Goal: Information Seeking & Learning: Learn about a topic

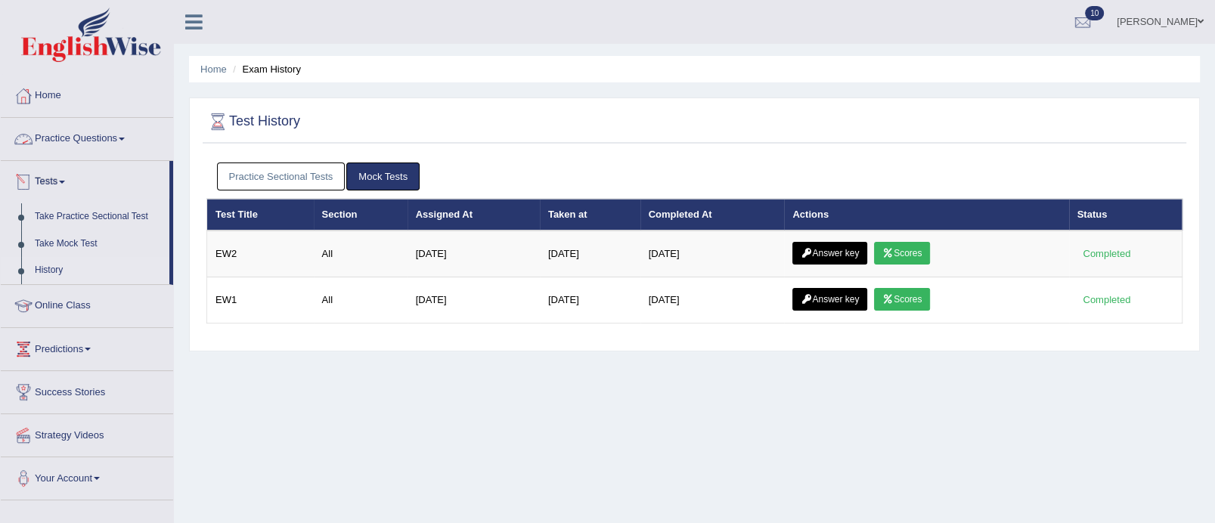
click at [99, 144] on link "Practice Questions" at bounding box center [87, 137] width 172 height 38
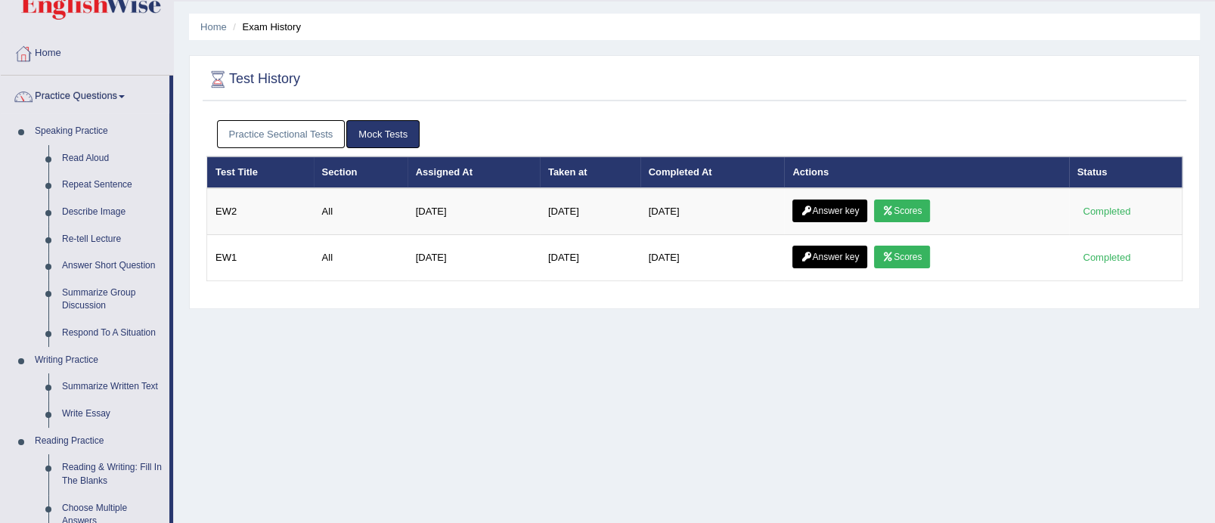
scroll to position [63, 0]
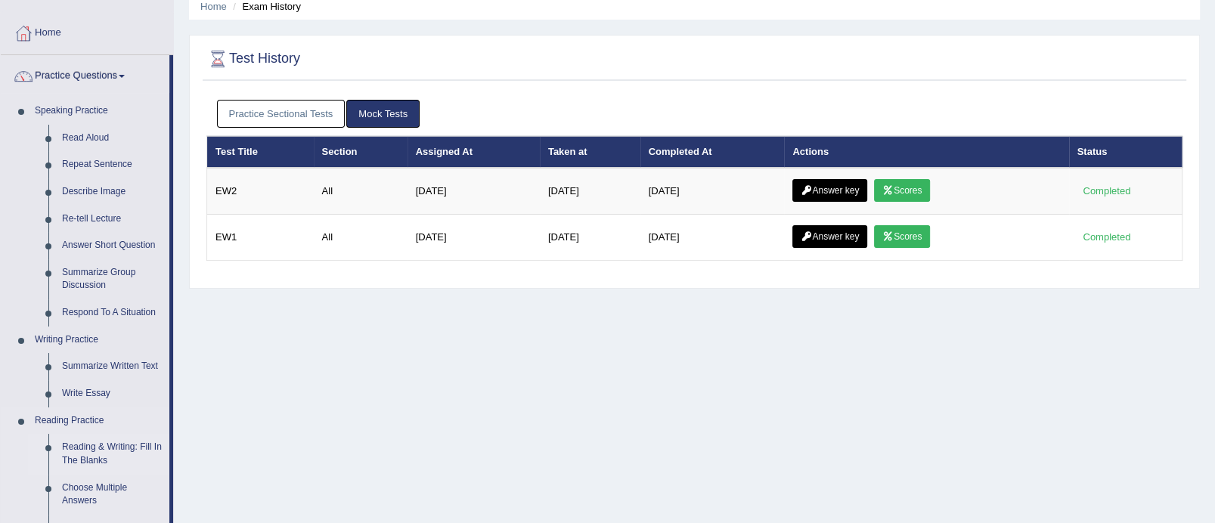
click at [99, 455] on link "Reading & Writing: Fill In The Blanks" at bounding box center [112, 454] width 114 height 40
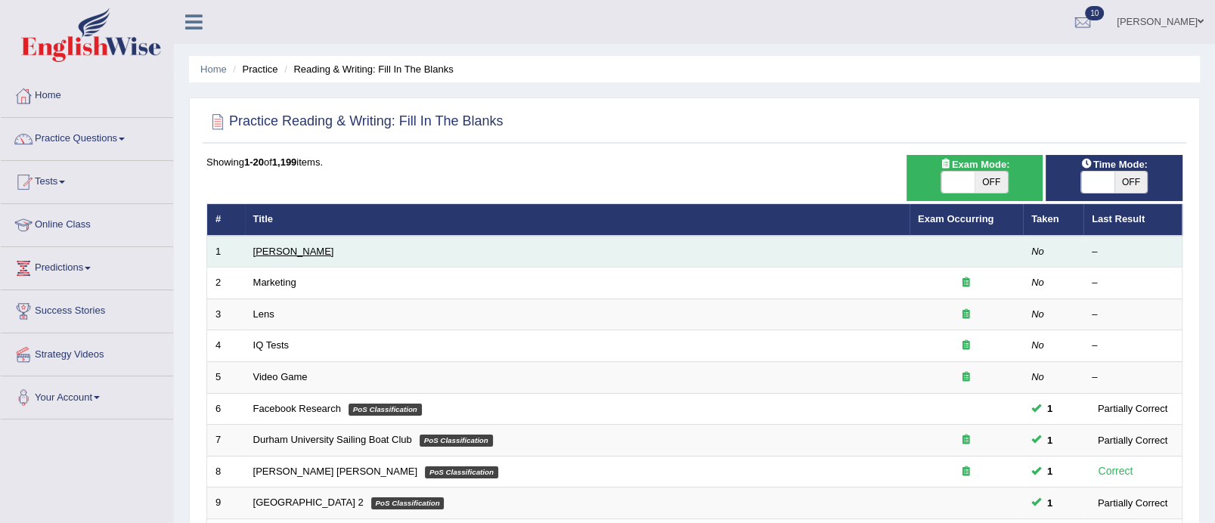
click at [284, 249] on link "Estee Lauder" at bounding box center [293, 251] width 81 height 11
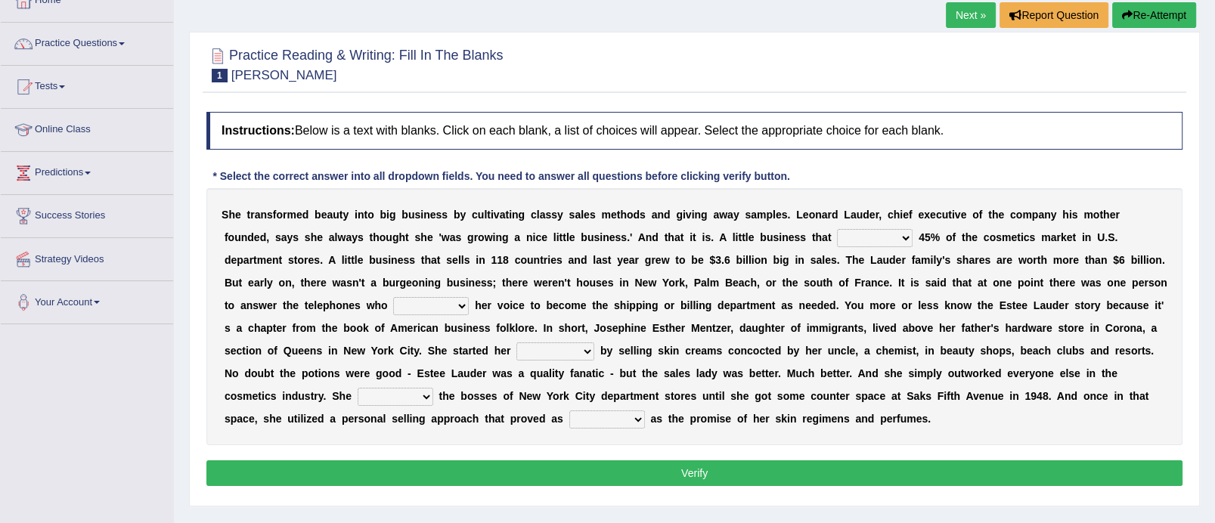
scroll to position [92, 0]
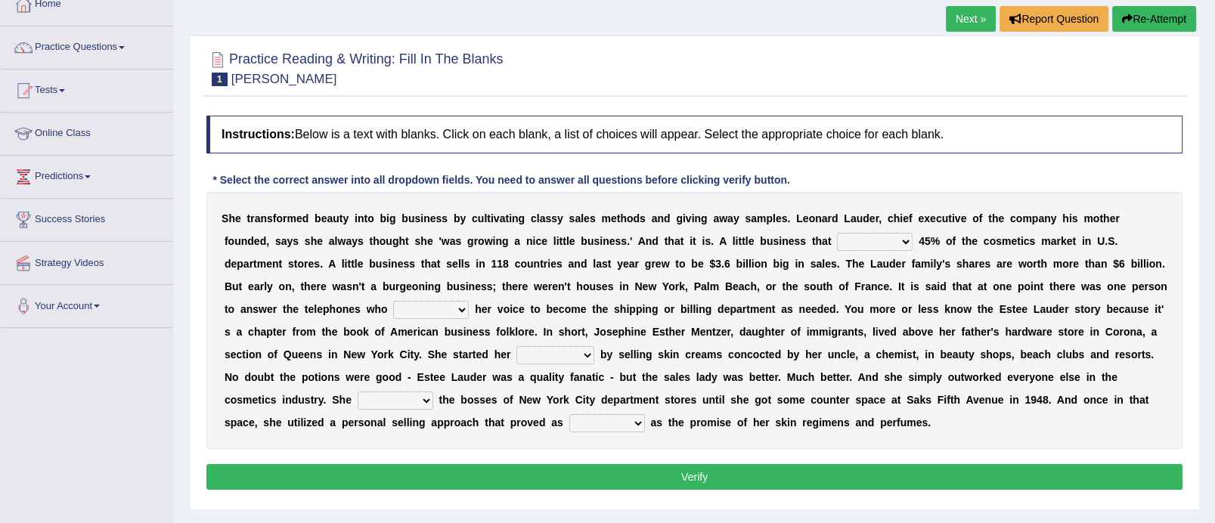
click at [588, 355] on select "job institute companion enterprise" at bounding box center [556, 355] width 78 height 18
select select "job"
click at [517, 346] on select "job institute companion enterprise" at bounding box center [556, 355] width 78 height 18
click at [911, 233] on select "has controls makes maintains" at bounding box center [875, 242] width 76 height 18
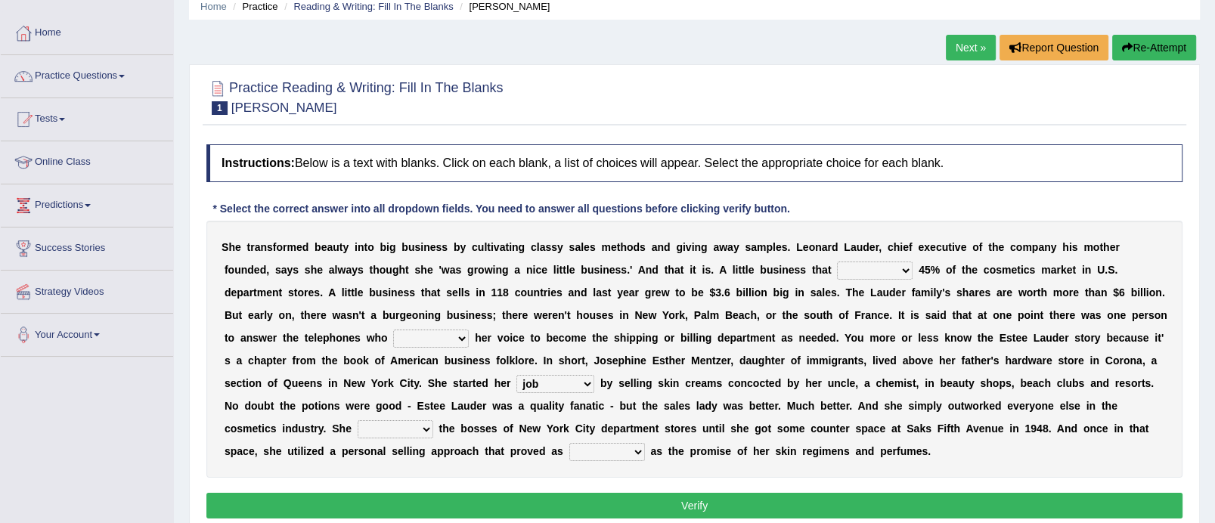
scroll to position [73, 0]
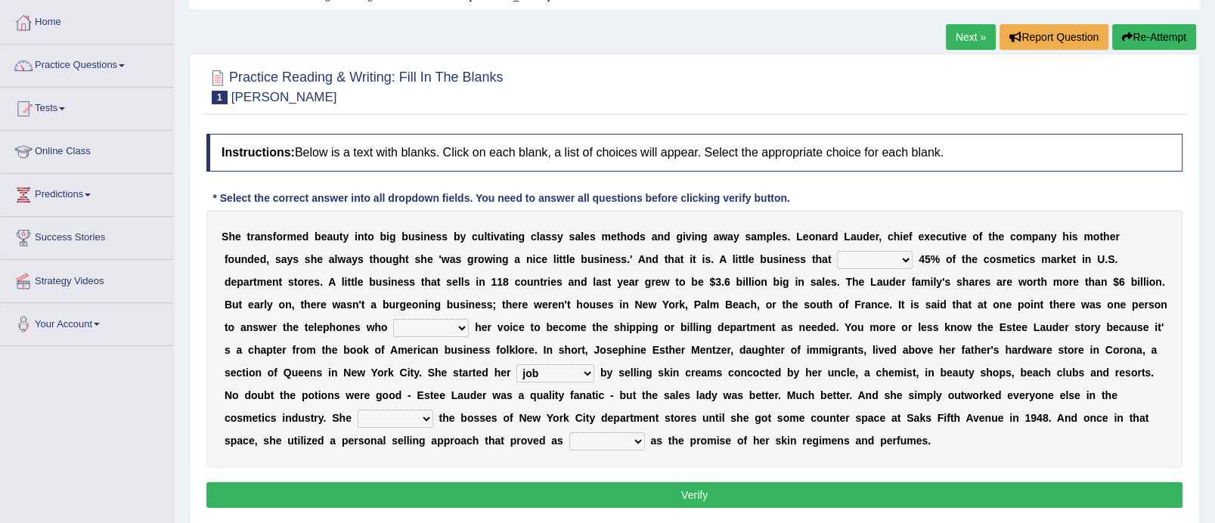
click at [901, 256] on select "has controls makes maintains" at bounding box center [875, 260] width 76 height 18
click at [837, 251] on select "has controls makes maintains" at bounding box center [875, 260] width 76 height 18
click at [903, 256] on select "has controls makes maintains" at bounding box center [875, 260] width 76 height 18
select select "makes"
click at [837, 251] on select "has controls makes maintains" at bounding box center [875, 260] width 76 height 18
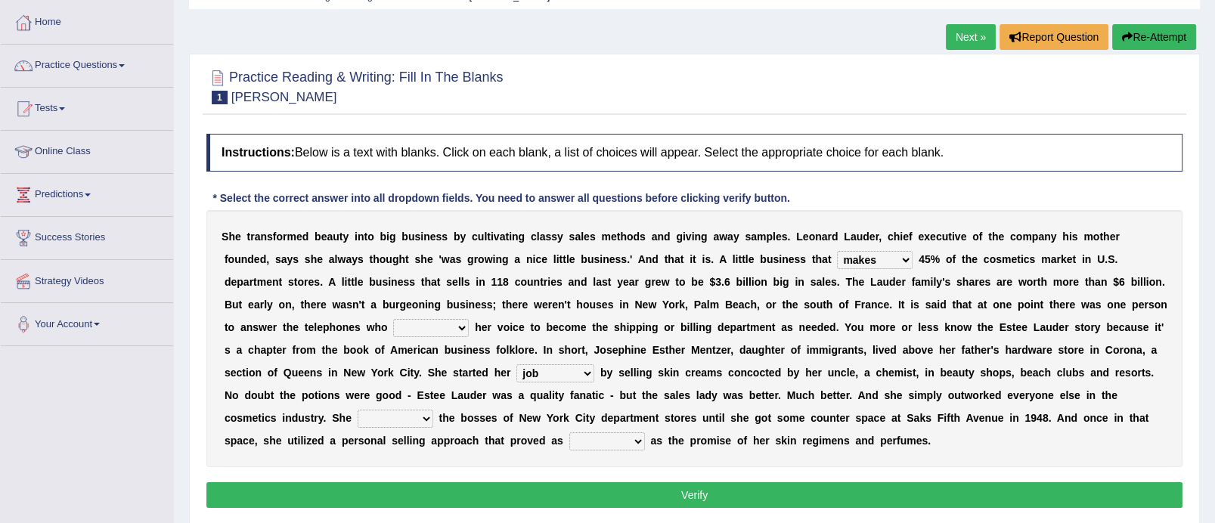
click at [458, 325] on select "switched changed raised used" at bounding box center [431, 328] width 76 height 18
click at [1187, 300] on div "Practice Reading & Writing: Fill In The Blanks 1 Estee Lauder Instructions: Bel…" at bounding box center [694, 291] width 1011 height 475
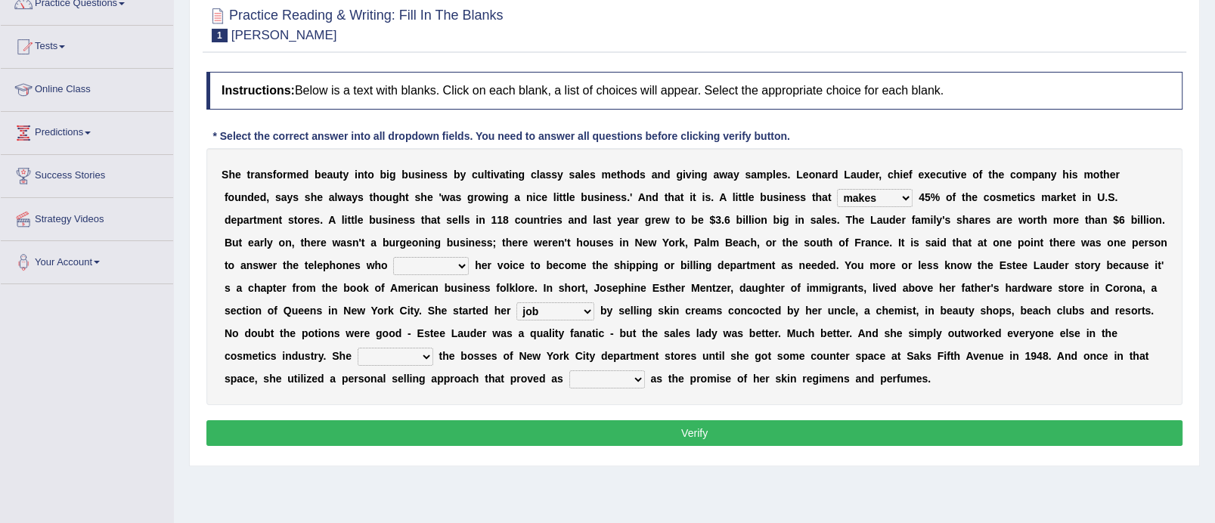
scroll to position [145, 0]
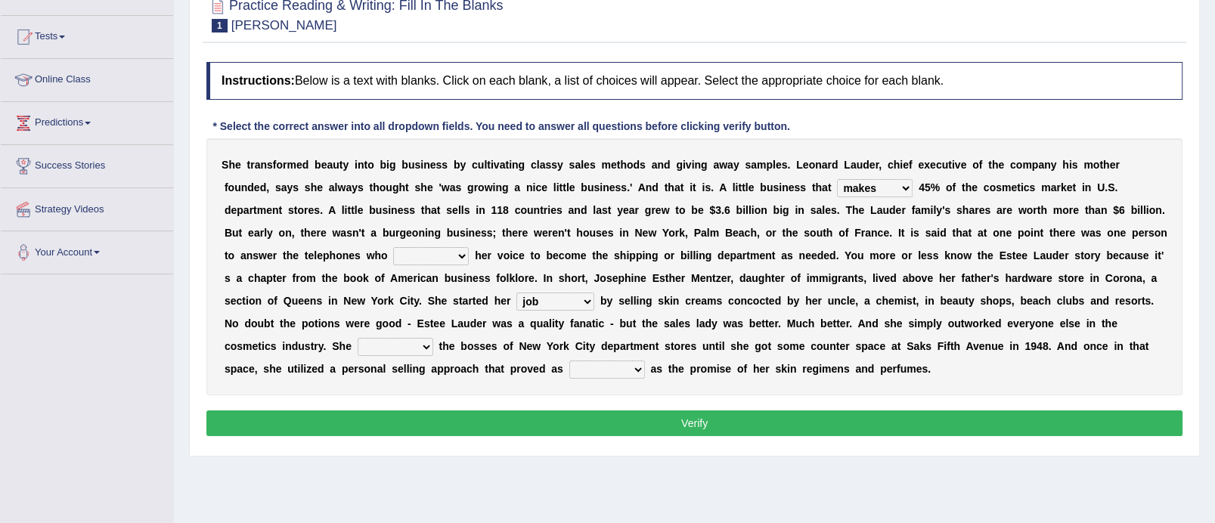
click at [461, 251] on select "switched changed raised used" at bounding box center [431, 256] width 76 height 18
select select "raised"
click at [393, 247] on select "switched changed raised used" at bounding box center [431, 256] width 76 height 18
click at [425, 345] on select "stated bridged stalked heaved" at bounding box center [396, 347] width 76 height 18
select select "bridged"
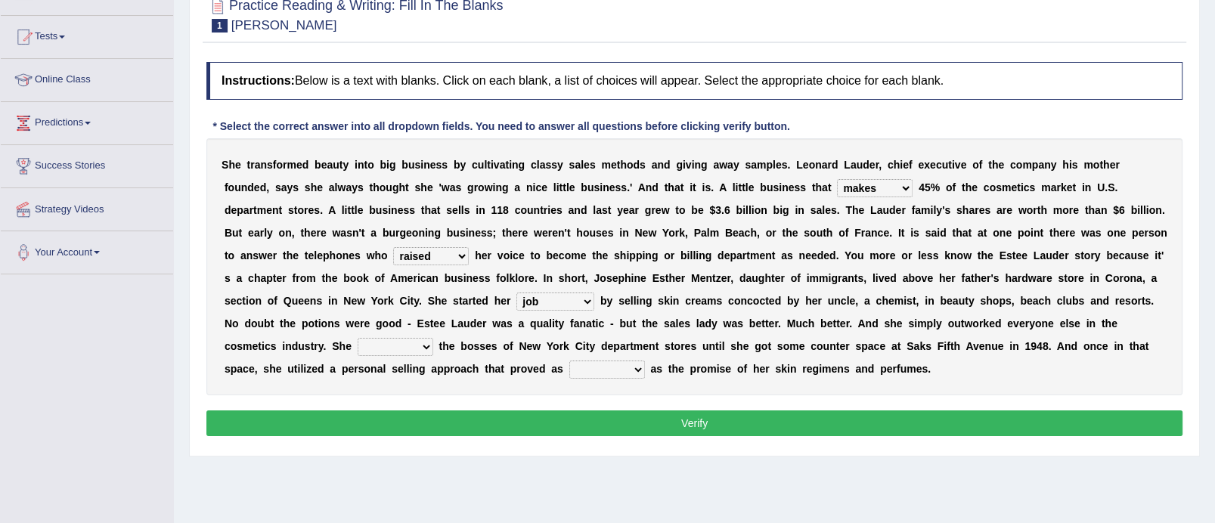
click at [358, 338] on select "stated bridged stalked heaved" at bounding box center [396, 347] width 76 height 18
click at [427, 340] on select "stated bridged stalked heaved" at bounding box center [396, 347] width 76 height 18
click at [636, 363] on select "potent ruthless potential expensive" at bounding box center [608, 370] width 76 height 18
click at [1214, 293] on div "Home Practice Reading & Writing: Fill In The Blanks Estee Lauder Next » Report …" at bounding box center [694, 233] width 1041 height 756
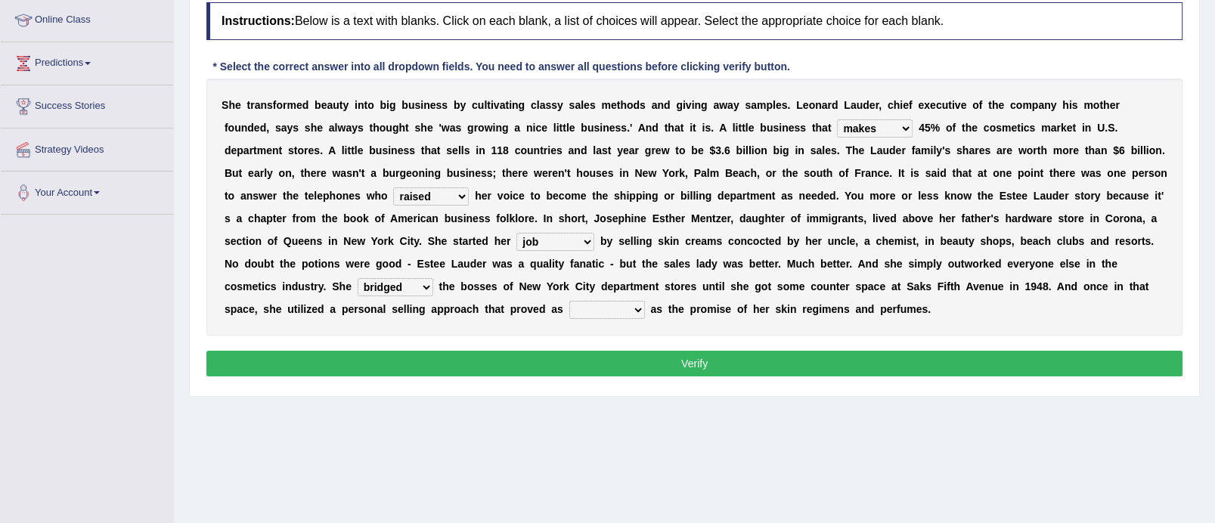
scroll to position [222, 0]
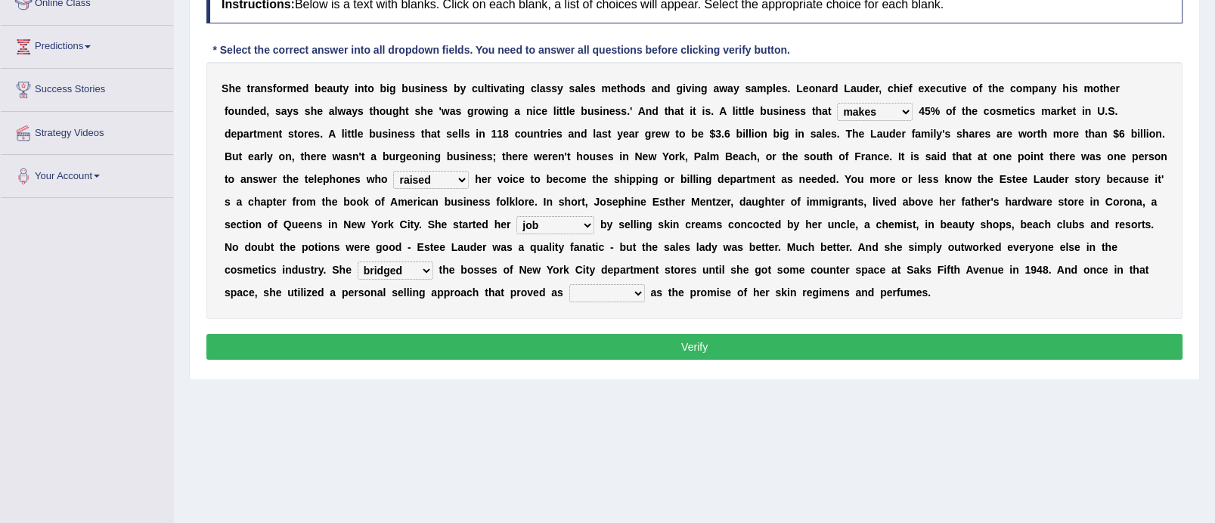
click at [634, 290] on select "potent ruthless potential expensive" at bounding box center [608, 293] width 76 height 18
select select "expensive"
click at [570, 284] on select "potent ruthless potential expensive" at bounding box center [608, 293] width 76 height 18
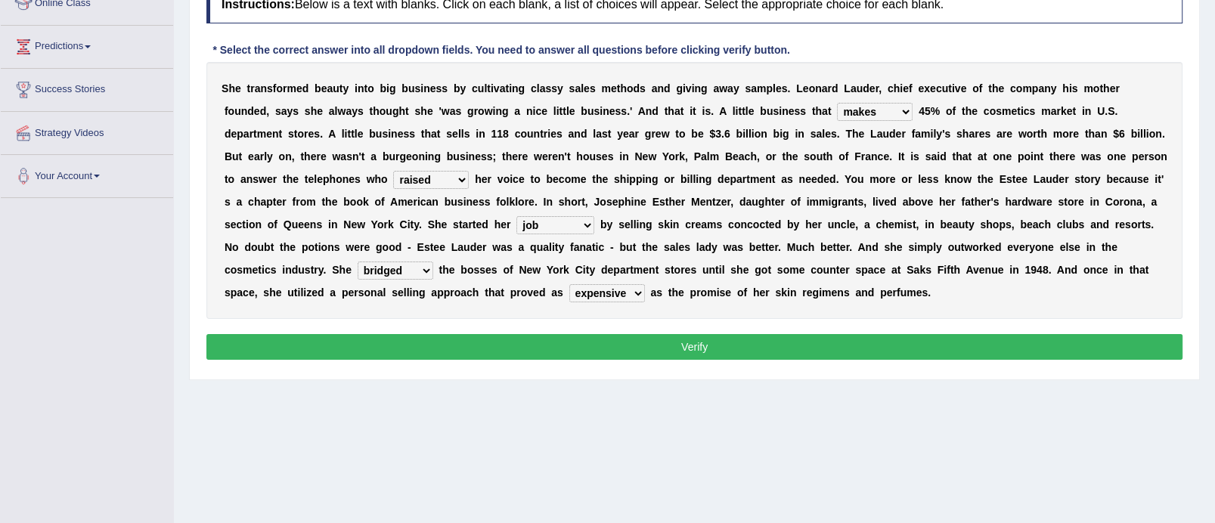
click at [659, 346] on button "Verify" at bounding box center [694, 347] width 976 height 26
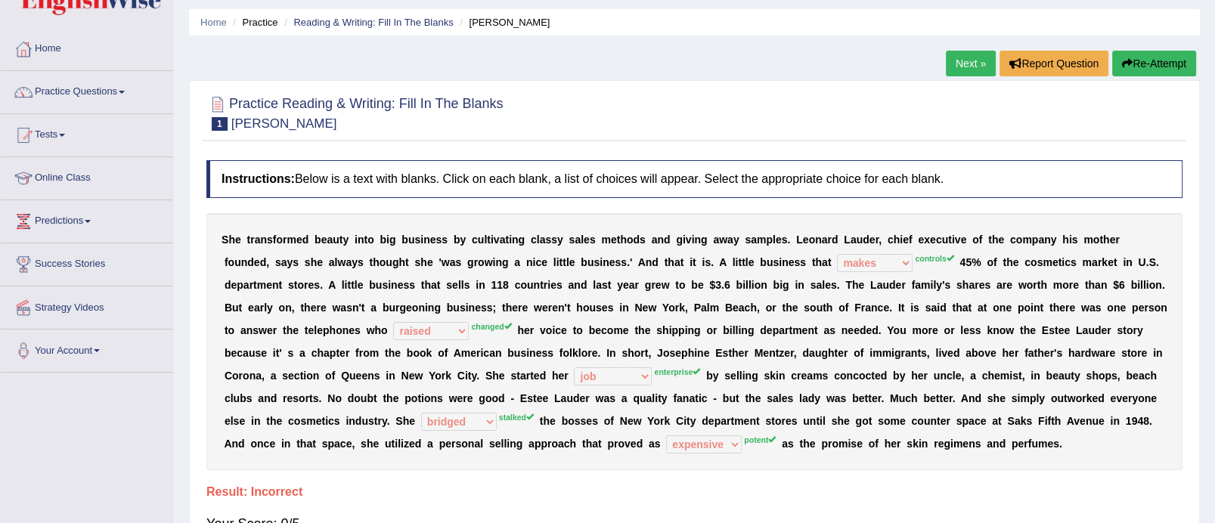
scroll to position [0, 0]
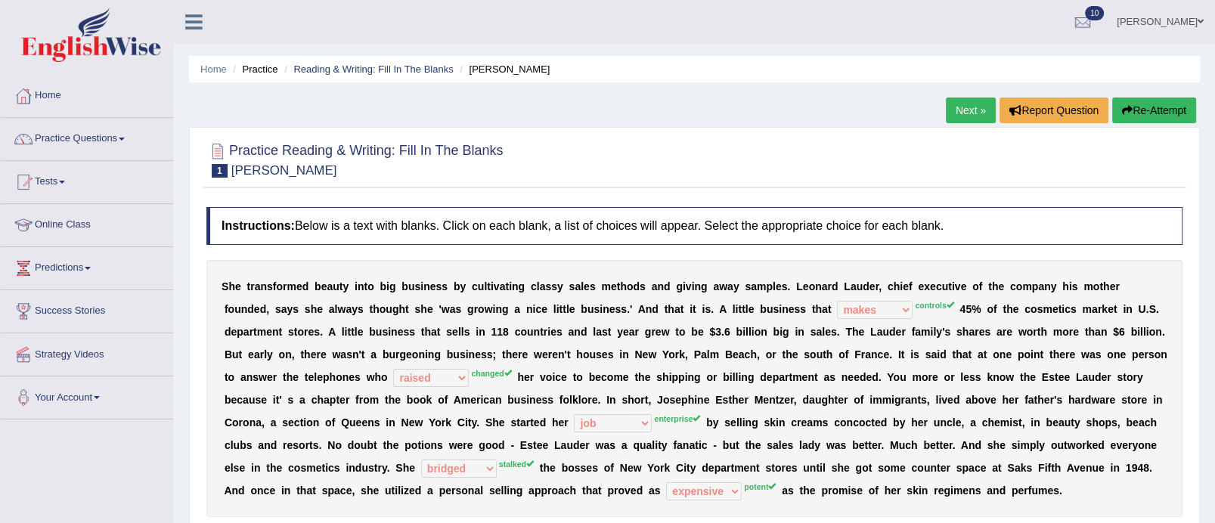
click at [966, 114] on link "Next »" at bounding box center [971, 111] width 50 height 26
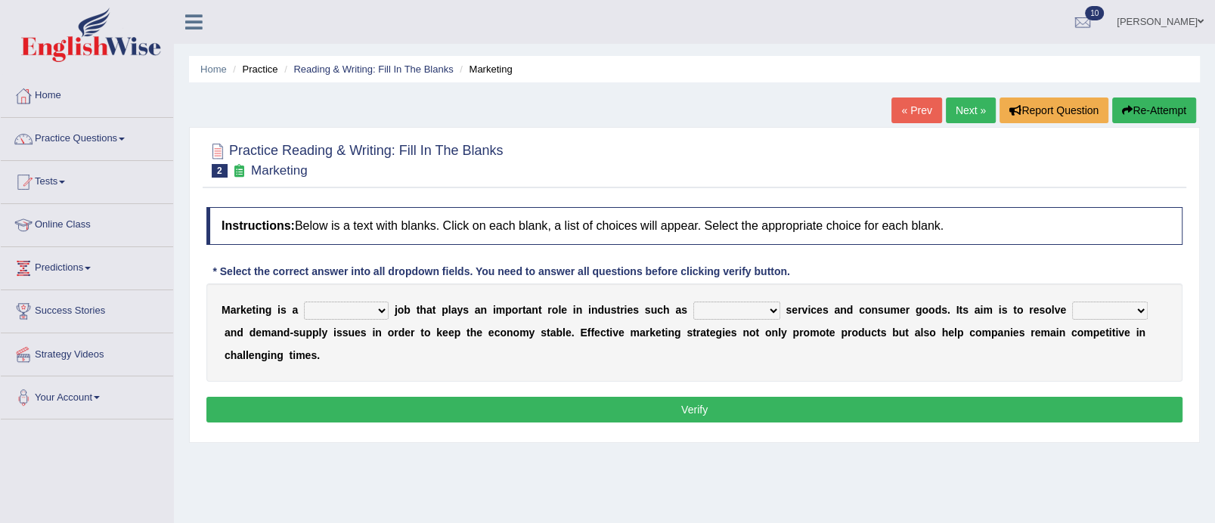
click at [386, 314] on select "professional flexible parochial descriptive" at bounding box center [346, 311] width 85 height 18
select select "professional"
click at [304, 302] on select "professional flexible parochial descriptive" at bounding box center [346, 311] width 85 height 18
click at [776, 312] on select "civil financial conventional foremost" at bounding box center [737, 311] width 87 height 18
select select "financial"
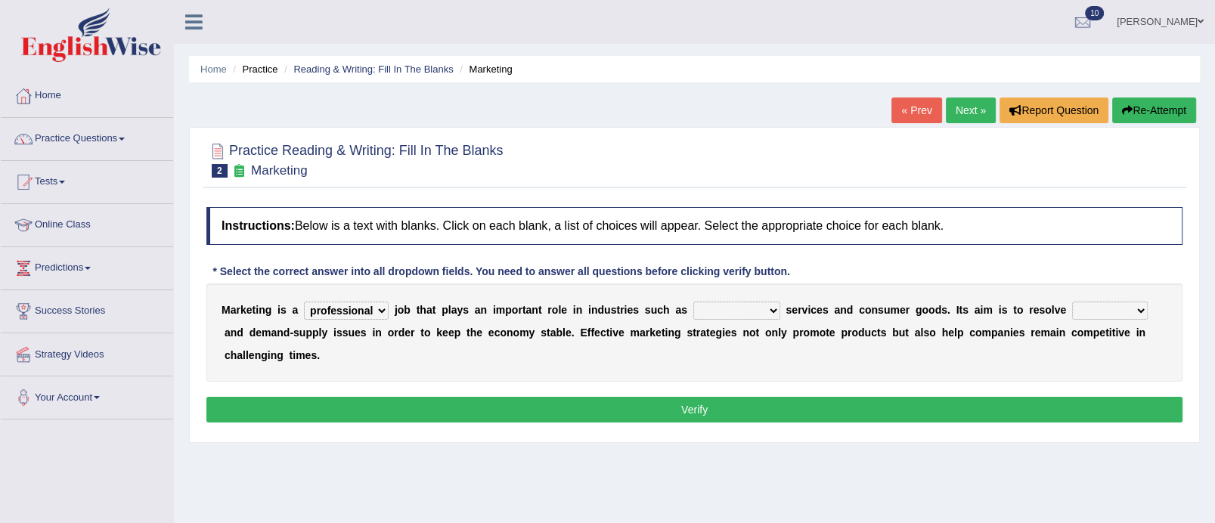
click at [695, 302] on select "civil financial conventional foremost" at bounding box center [737, 311] width 87 height 18
click at [774, 313] on select "civil financial conventional foremost" at bounding box center [737, 311] width 87 height 18
click at [1141, 309] on select "imbalance excess symmetry budget" at bounding box center [1110, 311] width 76 height 18
select select "budget"
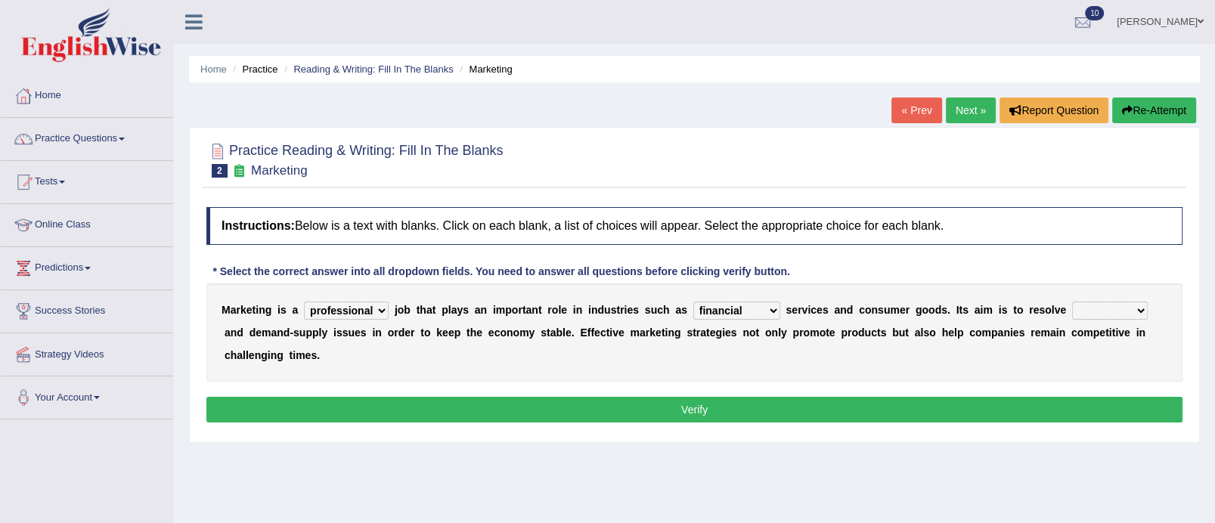
click at [1076, 302] on select "imbalance excess symmetry budget" at bounding box center [1110, 311] width 76 height 18
click at [1011, 407] on button "Verify" at bounding box center [694, 410] width 976 height 26
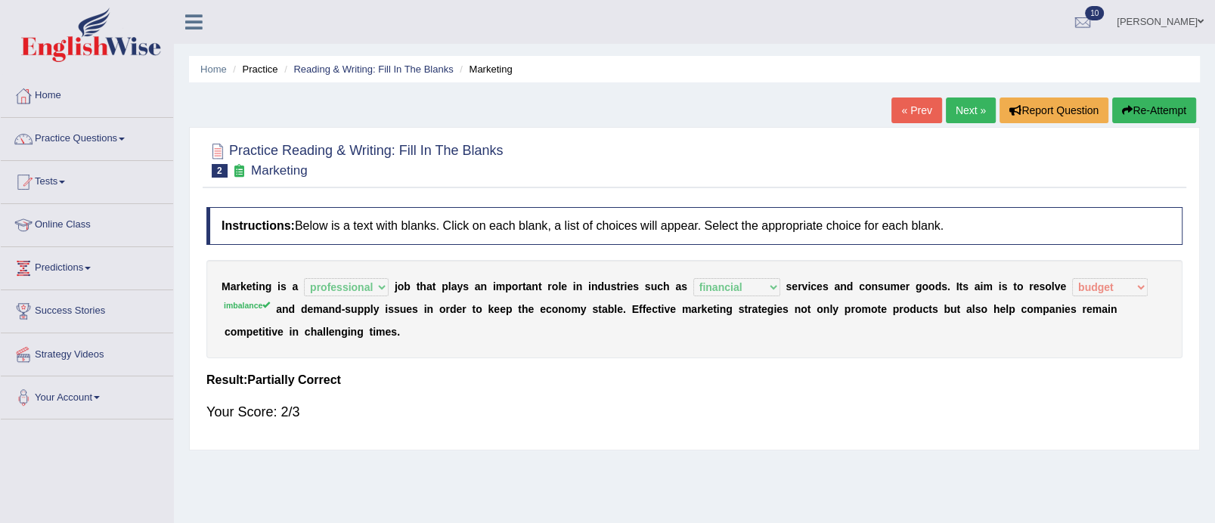
click at [963, 105] on link "Next »" at bounding box center [971, 111] width 50 height 26
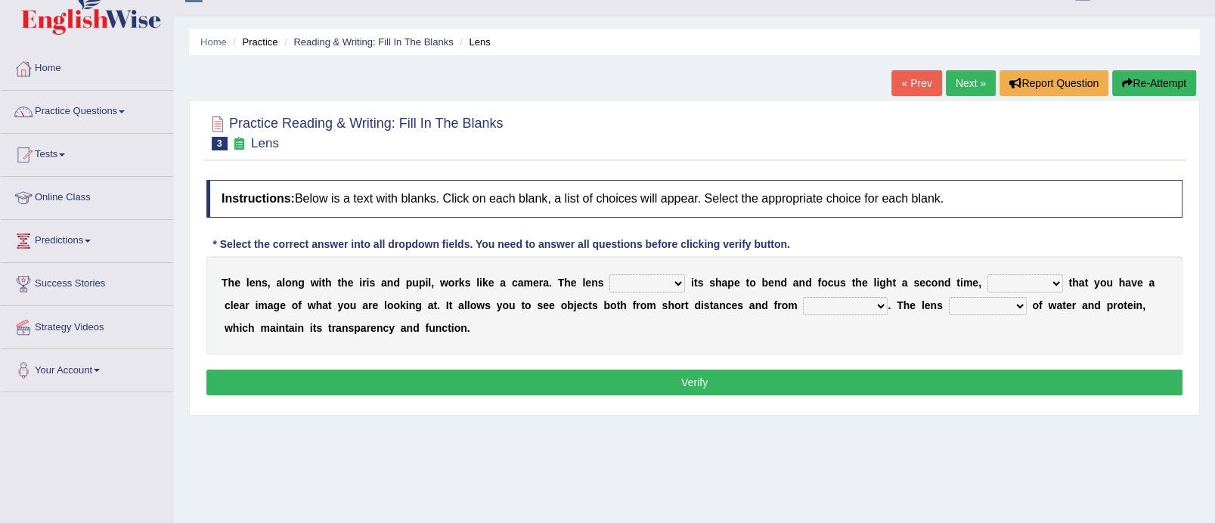
scroll to position [29, 0]
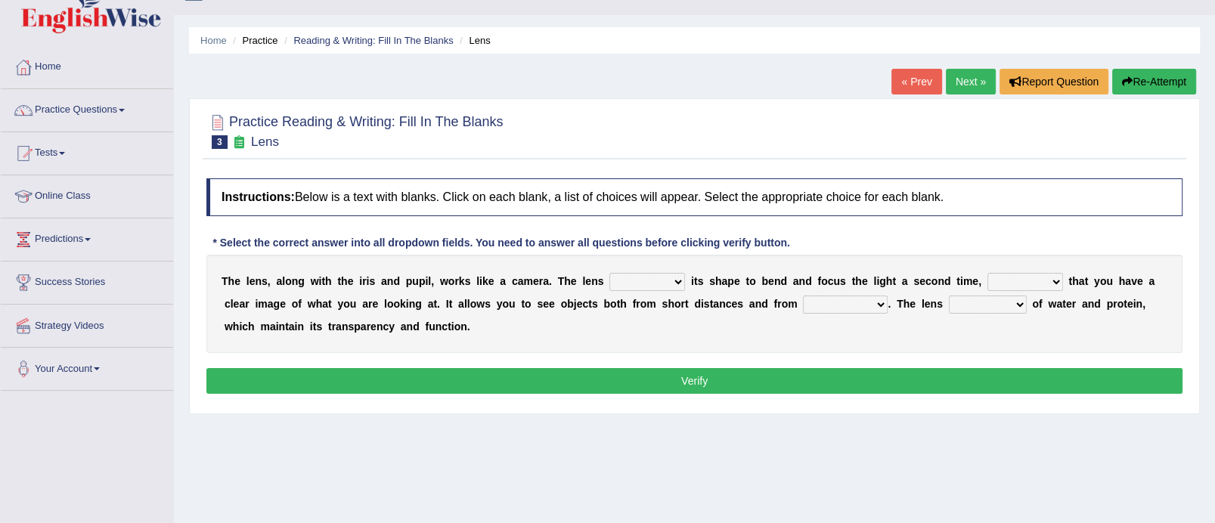
click at [675, 279] on select "adjusts shows selects presents" at bounding box center [648, 282] width 76 height 18
select select "adjusts"
click at [610, 273] on select "adjusts shows selects presents" at bounding box center [648, 282] width 76 height 18
click at [1051, 281] on select "ensures to ensure ensure ensured" at bounding box center [1026, 282] width 76 height 18
select select "ensures"
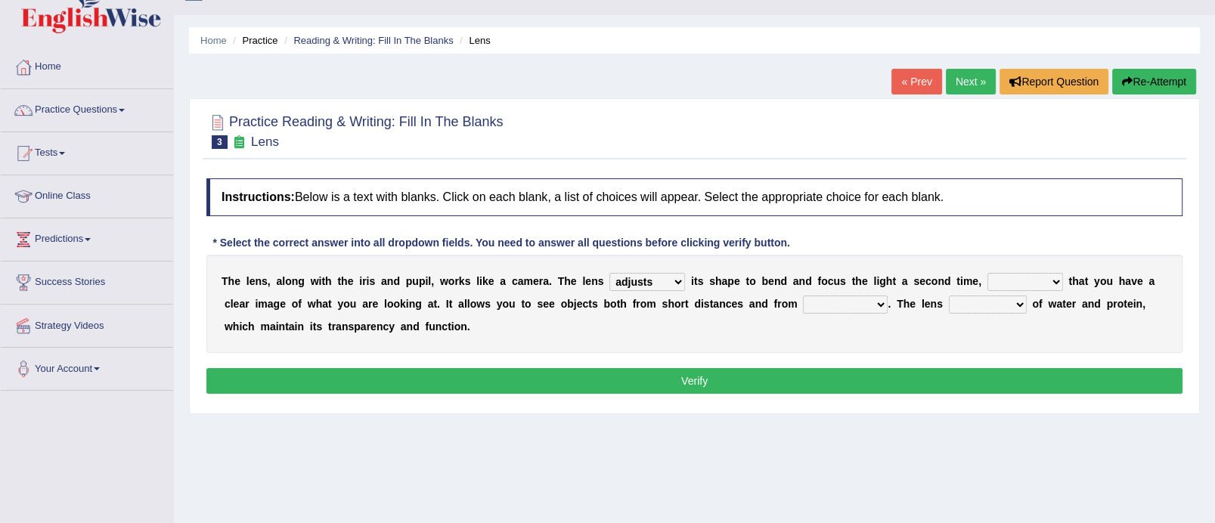
click at [988, 273] on select "ensures to ensure ensure ensured" at bounding box center [1026, 282] width 76 height 18
click at [879, 303] on select "far away in between further apart all along" at bounding box center [845, 305] width 85 height 18
select select "far away"
click at [803, 296] on select "far away in between further apart all along" at bounding box center [845, 305] width 85 height 18
click at [1019, 301] on select "constitutes comprises composes consists" at bounding box center [988, 305] width 78 height 18
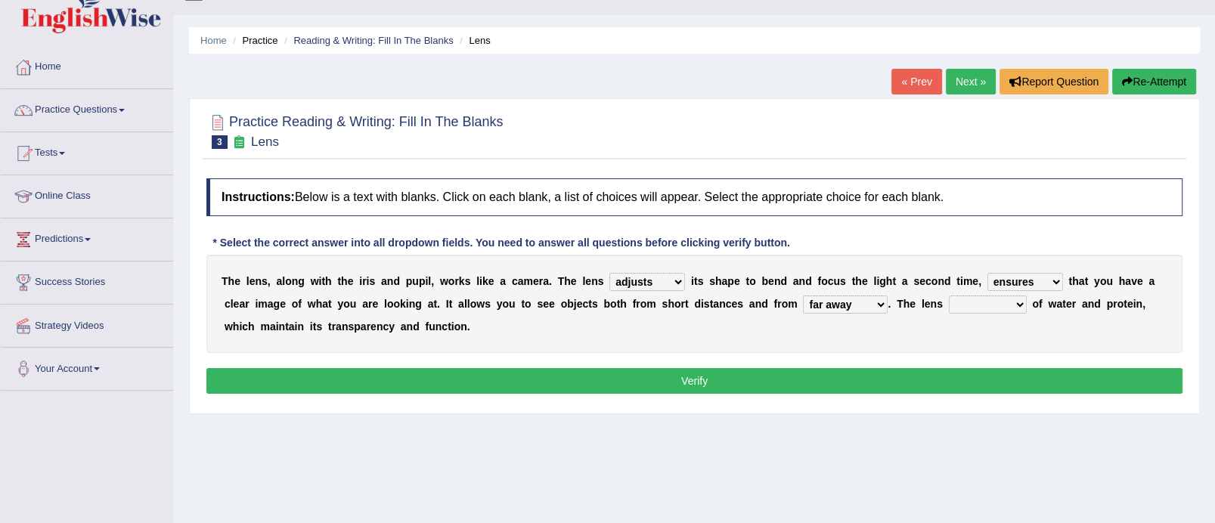
select select "consists"
click at [950, 296] on select "constitutes comprises composes consists" at bounding box center [988, 305] width 78 height 18
click at [875, 377] on button "Verify" at bounding box center [694, 381] width 976 height 26
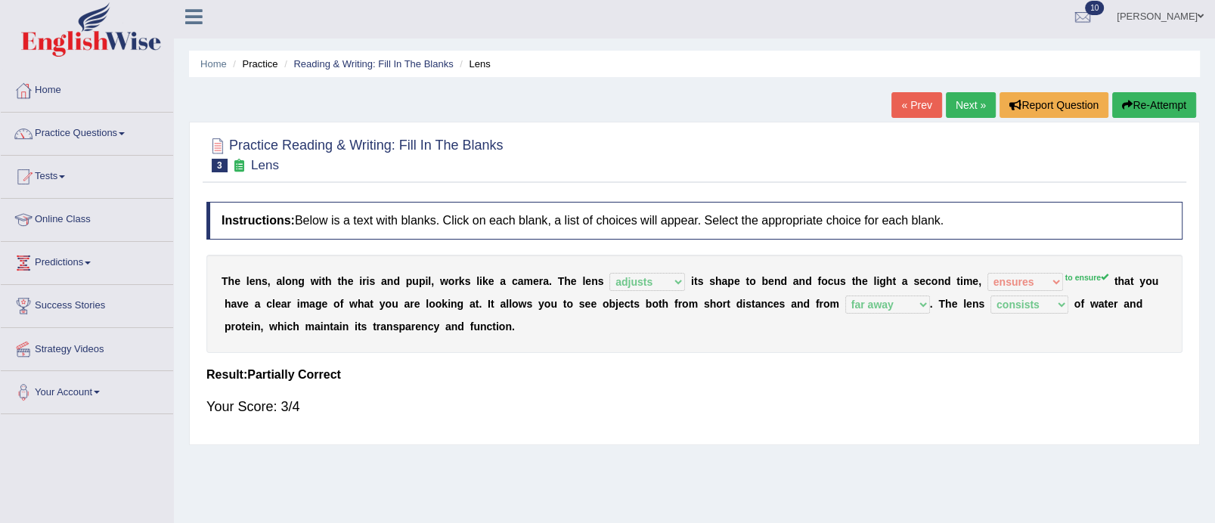
scroll to position [0, 0]
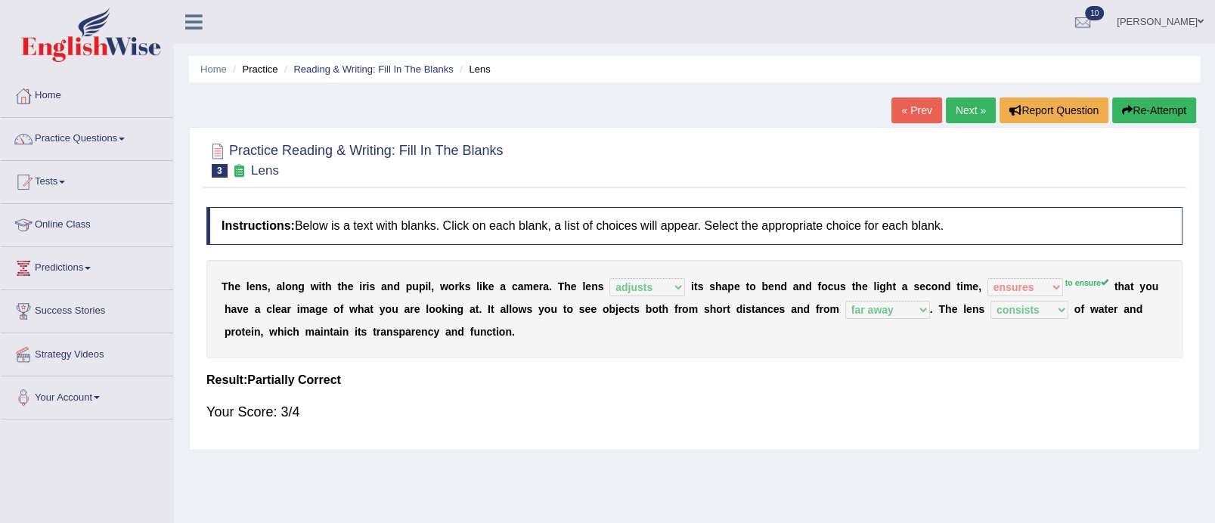
click at [976, 114] on link "Next »" at bounding box center [971, 111] width 50 height 26
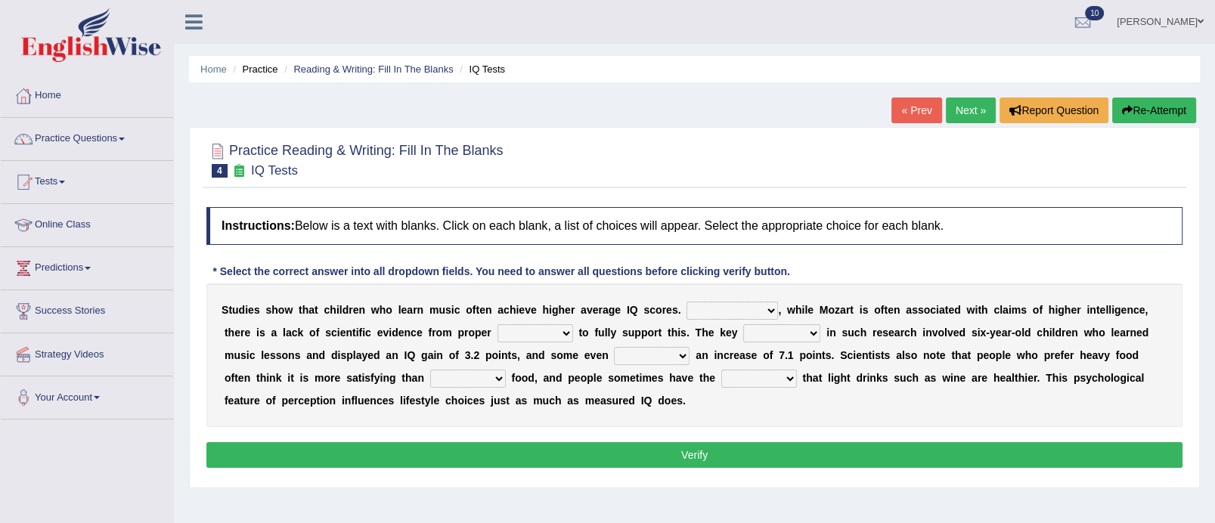
click at [770, 310] on select "However Therefore Consequently While" at bounding box center [733, 311] width 92 height 18
select select "Consequently"
click at [687, 302] on select "However Therefore Consequently While" at bounding box center [733, 311] width 92 height 18
click at [567, 332] on select "test tests testing tested" at bounding box center [536, 333] width 76 height 18
select select "testing"
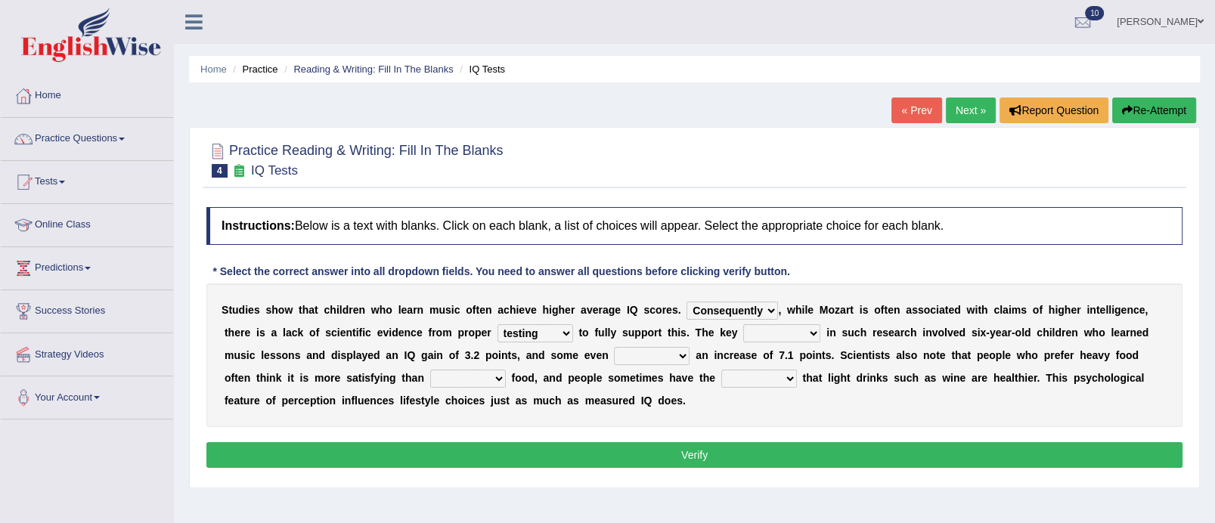
click at [498, 324] on select "test tests testing tested" at bounding box center [536, 333] width 76 height 18
click at [815, 331] on select "process goal implication odd" at bounding box center [781, 333] width 77 height 18
select select "implication"
click at [743, 324] on select "process goal implication odd" at bounding box center [781, 333] width 77 height 18
click at [687, 352] on select "exhibited taught learned threatened" at bounding box center [652, 356] width 76 height 18
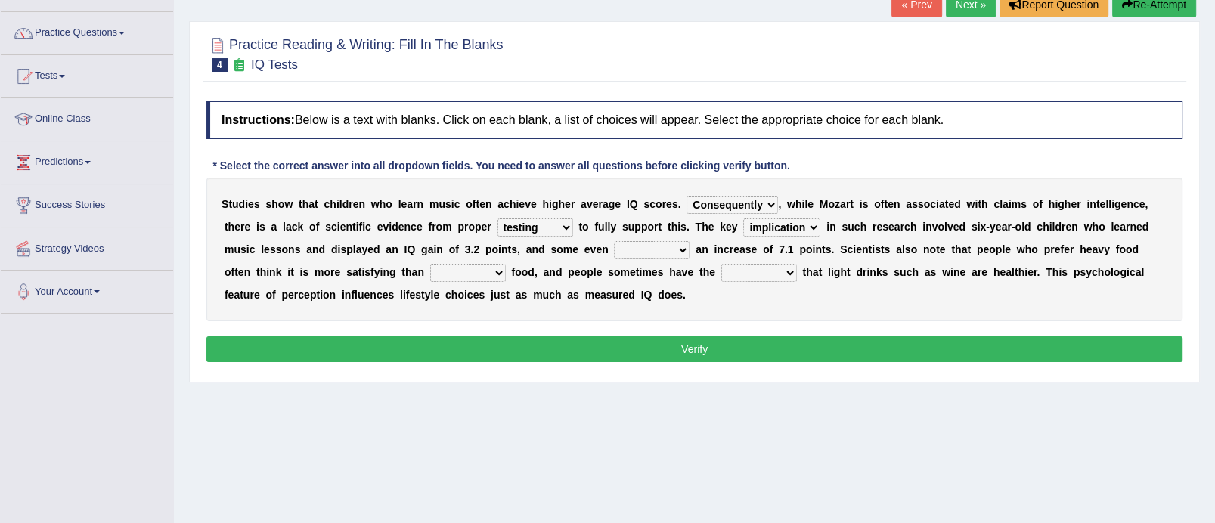
scroll to position [136, 0]
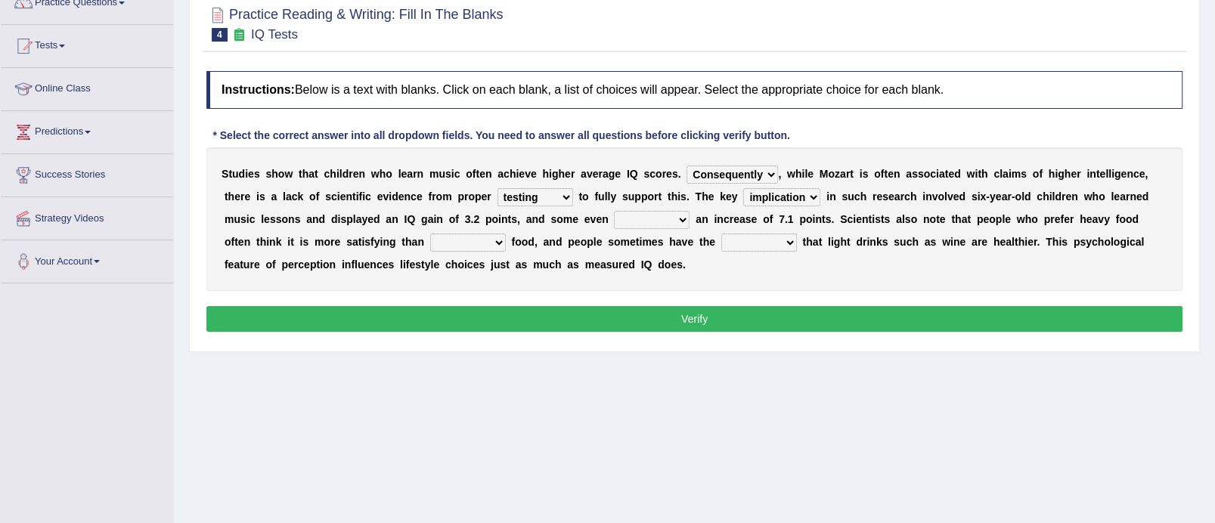
click at [681, 219] on select "exhibited taught learned threatened" at bounding box center [652, 220] width 76 height 18
select select "exhibited"
click at [614, 211] on select "exhibited taught learned threatened" at bounding box center [652, 220] width 76 height 18
click at [499, 239] on select "choosy lighter cushiony spooky" at bounding box center [468, 243] width 76 height 18
select select "lighter"
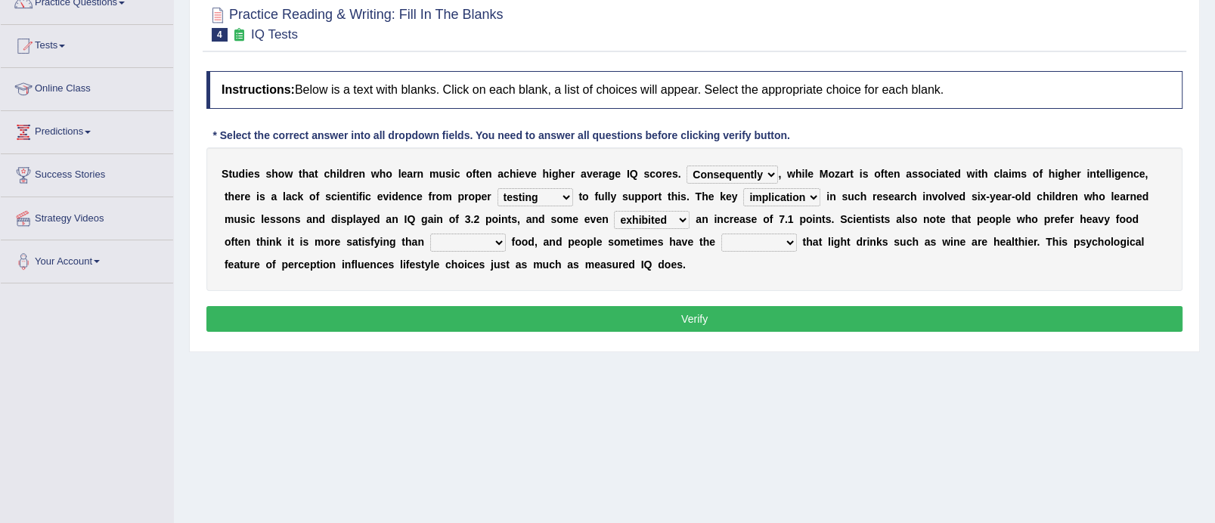
click at [430, 234] on select "choosy lighter cushiony spooky" at bounding box center [468, 243] width 76 height 18
click at [792, 237] on select "illusion sight anecdote intention" at bounding box center [760, 243] width 76 height 18
select select "illusion"
click at [722, 234] on select "illusion sight anecdote intention" at bounding box center [760, 243] width 76 height 18
click at [717, 318] on button "Verify" at bounding box center [694, 319] width 976 height 26
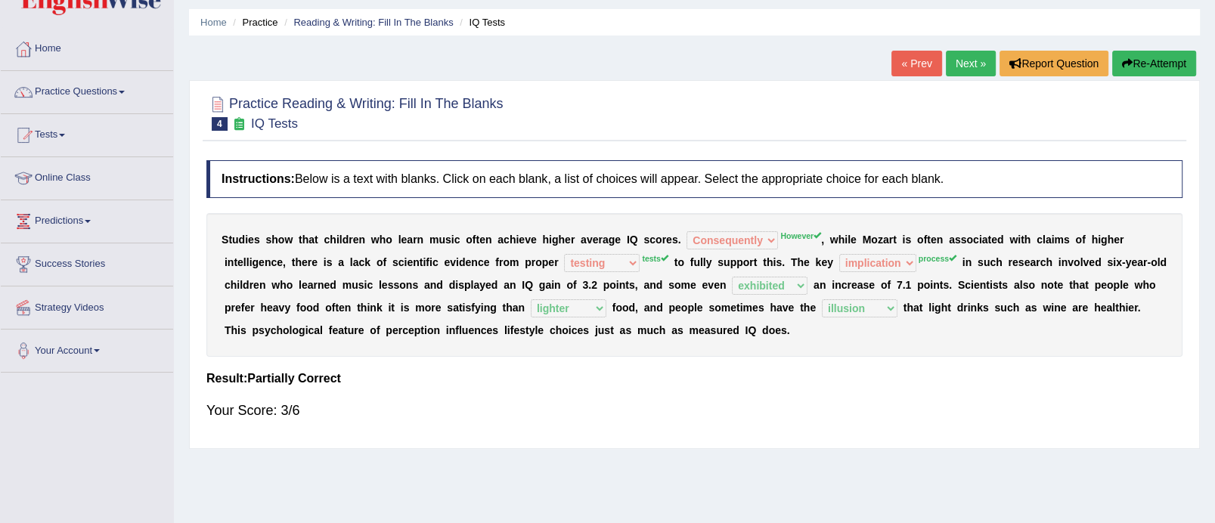
scroll to position [37, 0]
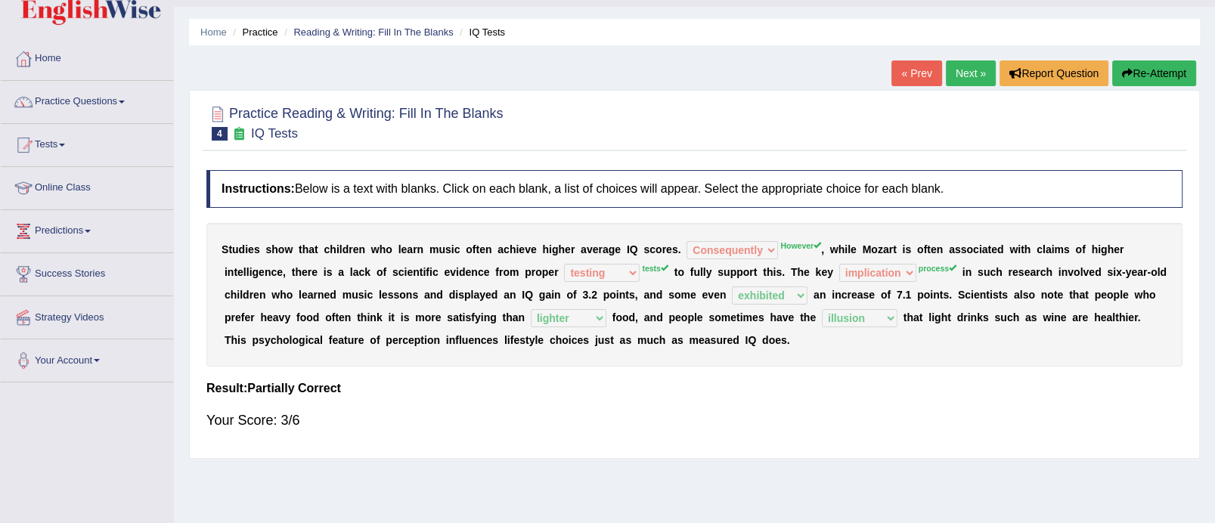
drag, startPoint x: 967, startPoint y: 57, endPoint x: 967, endPoint y: 68, distance: 10.6
click at [967, 68] on div "Home Practice Reading & Writing: Fill In The Blanks IQ Tests « Prev Next » Repo…" at bounding box center [694, 341] width 1041 height 756
click at [967, 68] on link "Next »" at bounding box center [971, 74] width 50 height 26
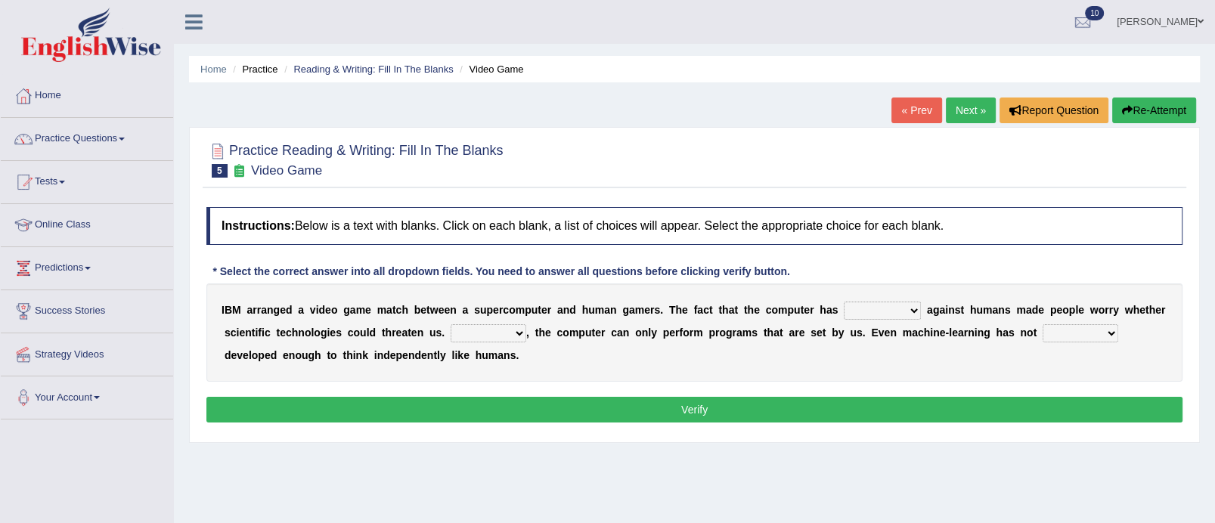
click at [908, 310] on select "competed fought acted challenged" at bounding box center [882, 311] width 77 height 18
select select "competed"
click at [844, 302] on select "competed fought acted challenged" at bounding box center [882, 311] width 77 height 18
click at [517, 327] on select "Moreover However Thus So" at bounding box center [489, 333] width 76 height 18
click at [451, 324] on select "Moreover However Thus So" at bounding box center [489, 333] width 76 height 18
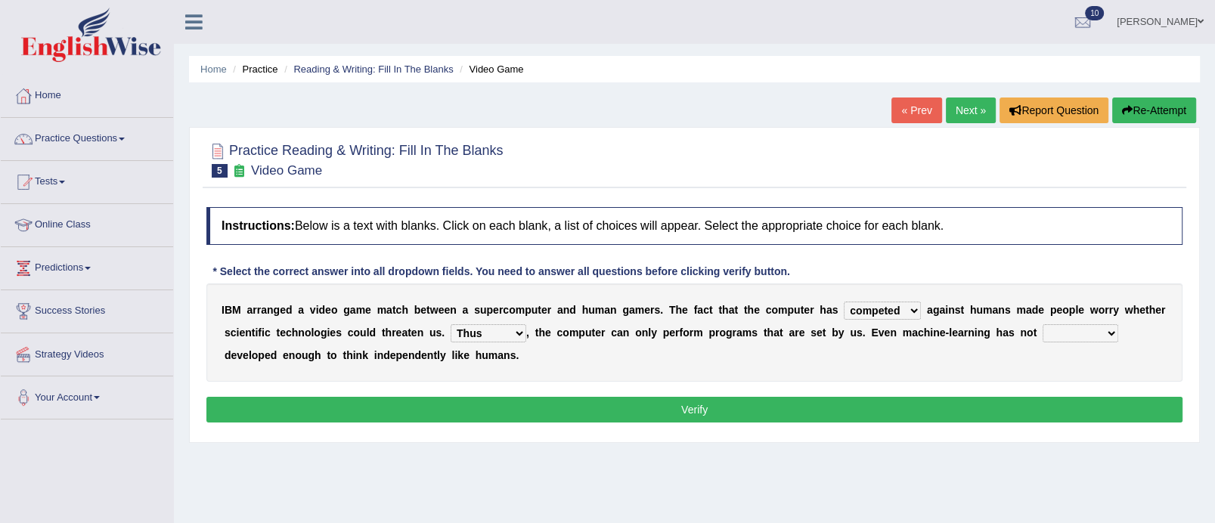
click at [511, 332] on select "Moreover However Thus So" at bounding box center [489, 333] width 76 height 18
select select "Moreover"
click at [451, 324] on select "Moreover However Thus So" at bounding box center [489, 333] width 76 height 18
click at [1109, 331] on select "yet still only just" at bounding box center [1081, 333] width 76 height 18
select select "yet"
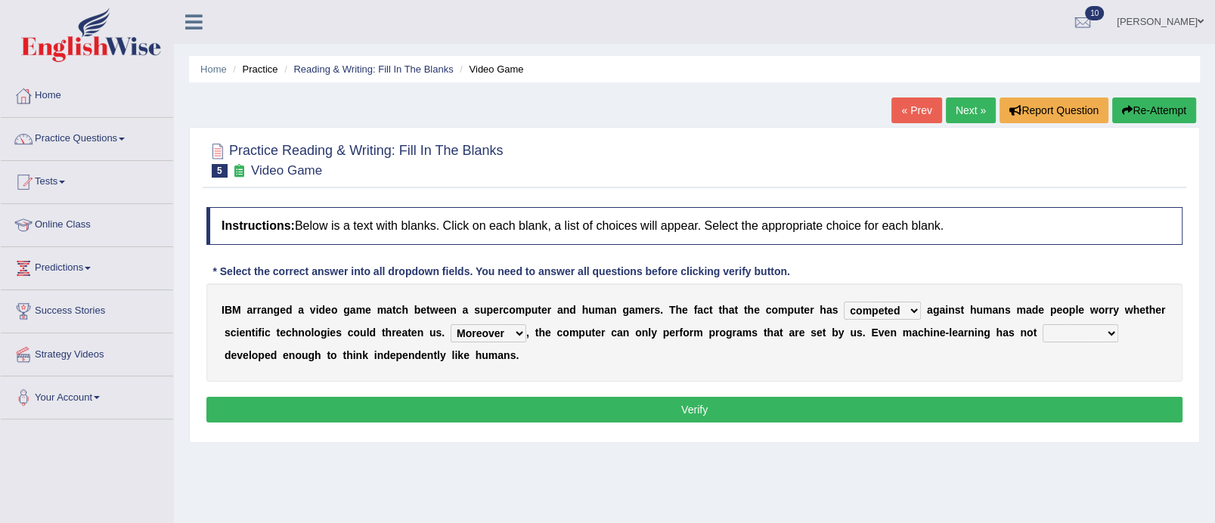
click at [1043, 324] on select "yet still only just" at bounding box center [1081, 333] width 76 height 18
click at [1113, 330] on select "yet still only just" at bounding box center [1081, 333] width 76 height 18
click at [953, 400] on button "Verify" at bounding box center [694, 410] width 976 height 26
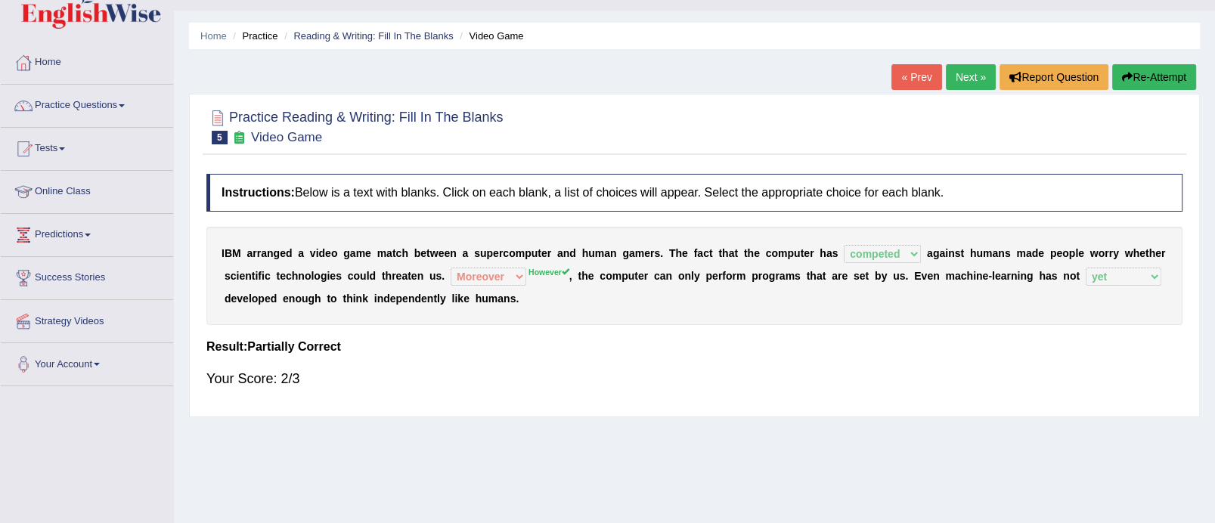
scroll to position [41, 0]
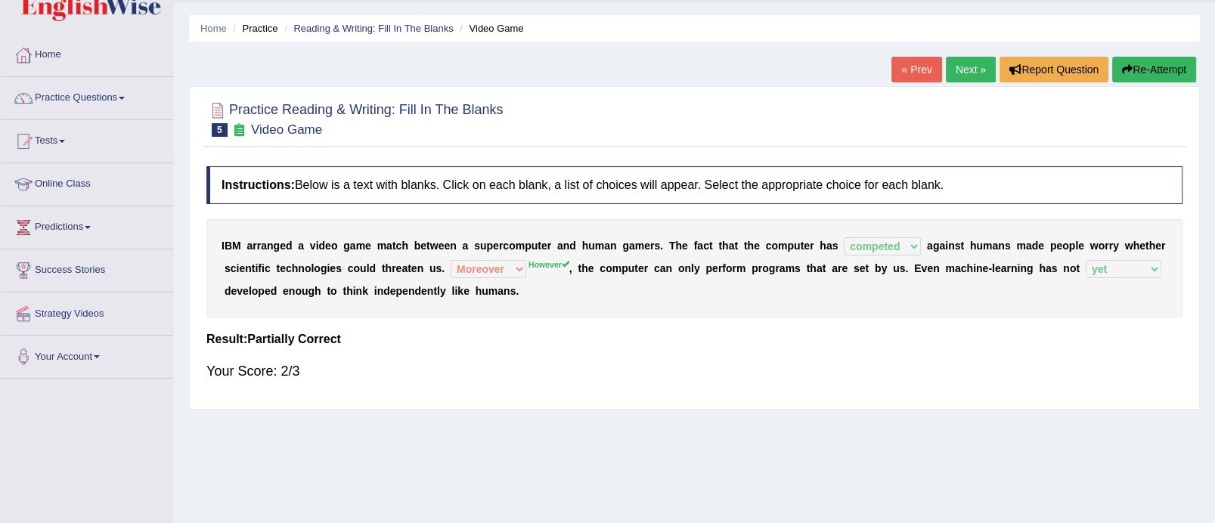
drag, startPoint x: 971, startPoint y: 83, endPoint x: 971, endPoint y: 73, distance: 10.6
click at [971, 73] on div "« Prev Next » Report Question Re-Attempt" at bounding box center [1046, 71] width 309 height 29
click at [971, 73] on link "Next »" at bounding box center [971, 70] width 50 height 26
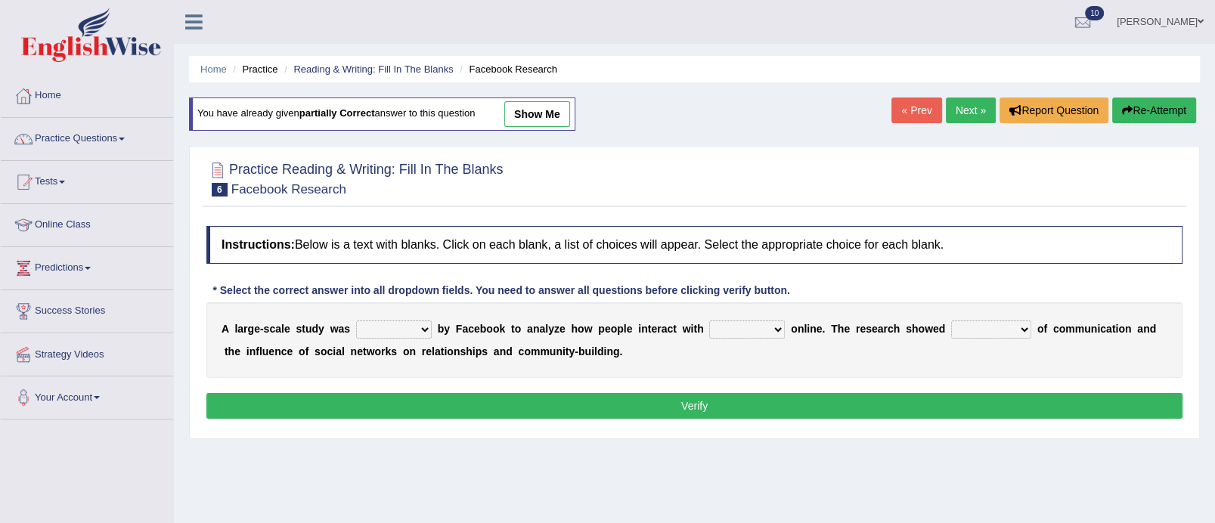
click at [425, 331] on select "surveyed had asked made" at bounding box center [394, 330] width 76 height 18
select select "surveyed"
click at [356, 321] on select "surveyed had asked made" at bounding box center [394, 330] width 76 height 18
click at [424, 329] on select "surveyed had asked made" at bounding box center [394, 330] width 76 height 18
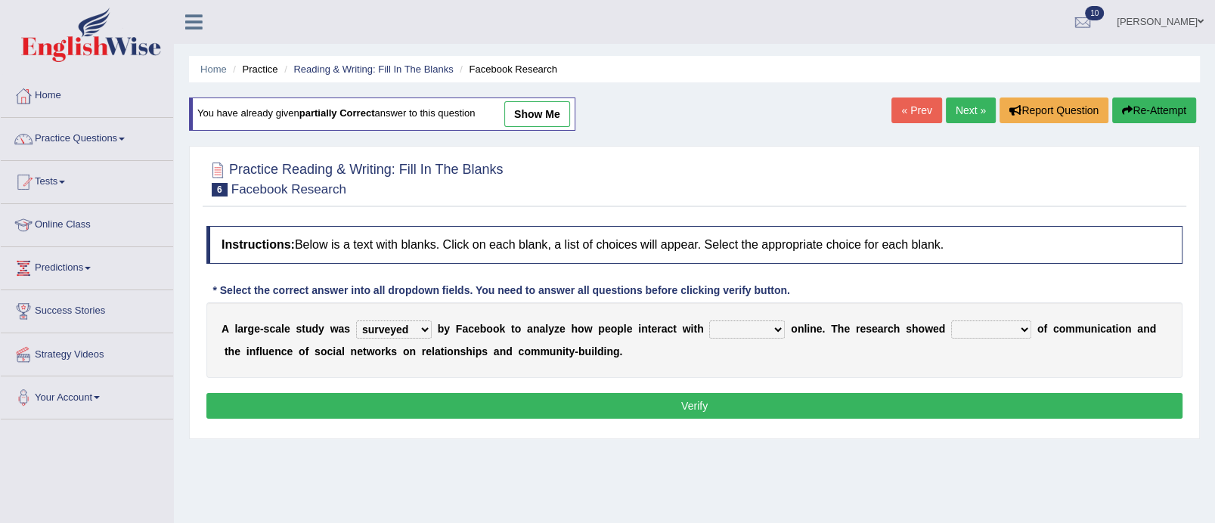
click at [780, 328] on select "together all each other another" at bounding box center [747, 330] width 76 height 18
select select "each other"
click at [709, 321] on select "together all each other another" at bounding box center [747, 330] width 76 height 18
click at [1023, 324] on select "advantages standards fellowships patterns" at bounding box center [991, 330] width 80 height 18
select select "patterns"
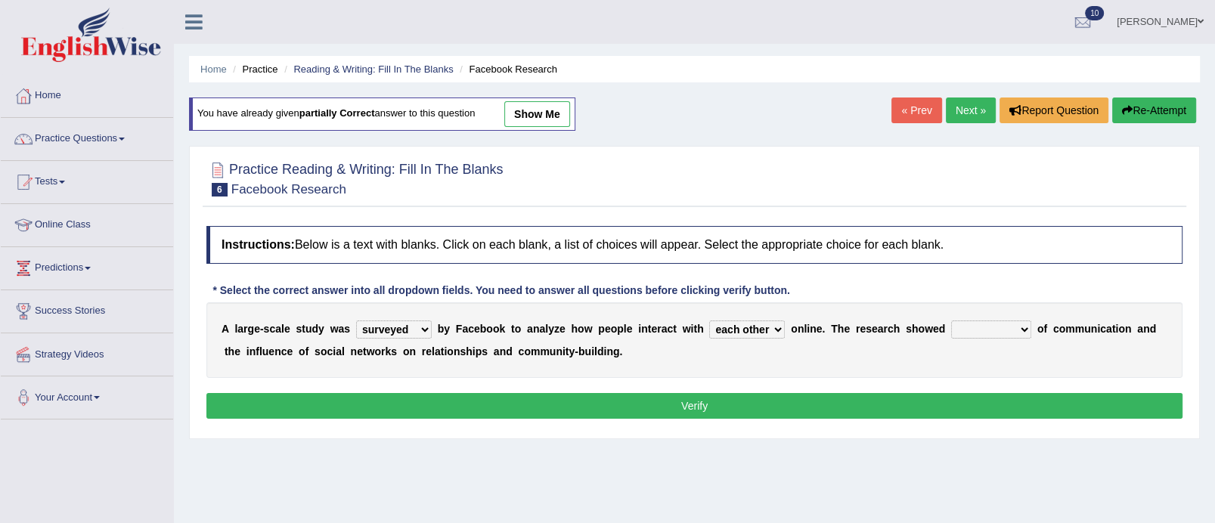
click at [952, 321] on select "advantages standards fellowships patterns" at bounding box center [991, 330] width 80 height 18
click at [964, 402] on button "Verify" at bounding box center [694, 406] width 976 height 26
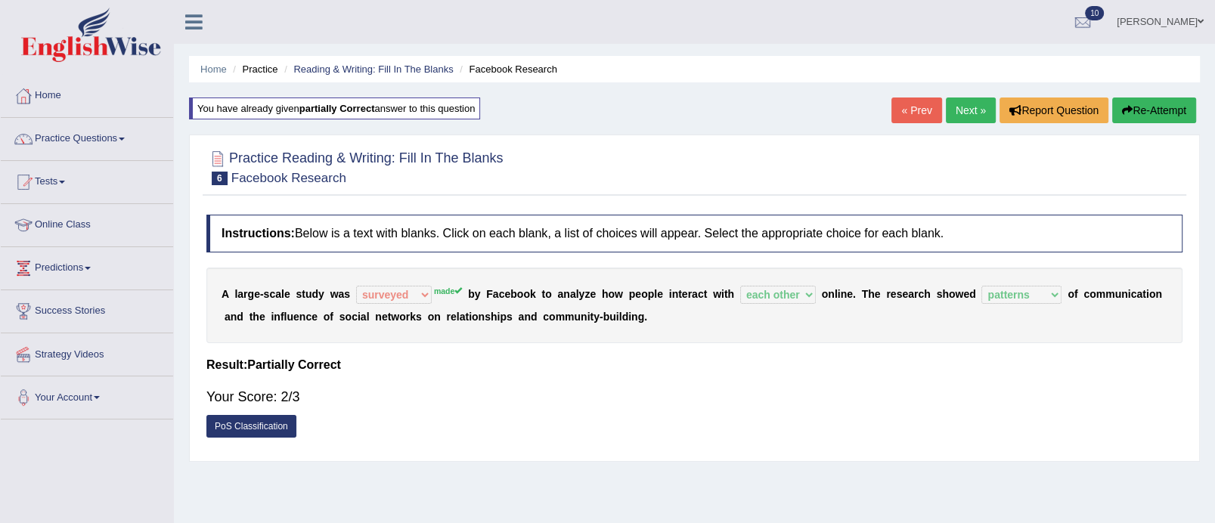
click at [971, 110] on link "Next »" at bounding box center [971, 111] width 50 height 26
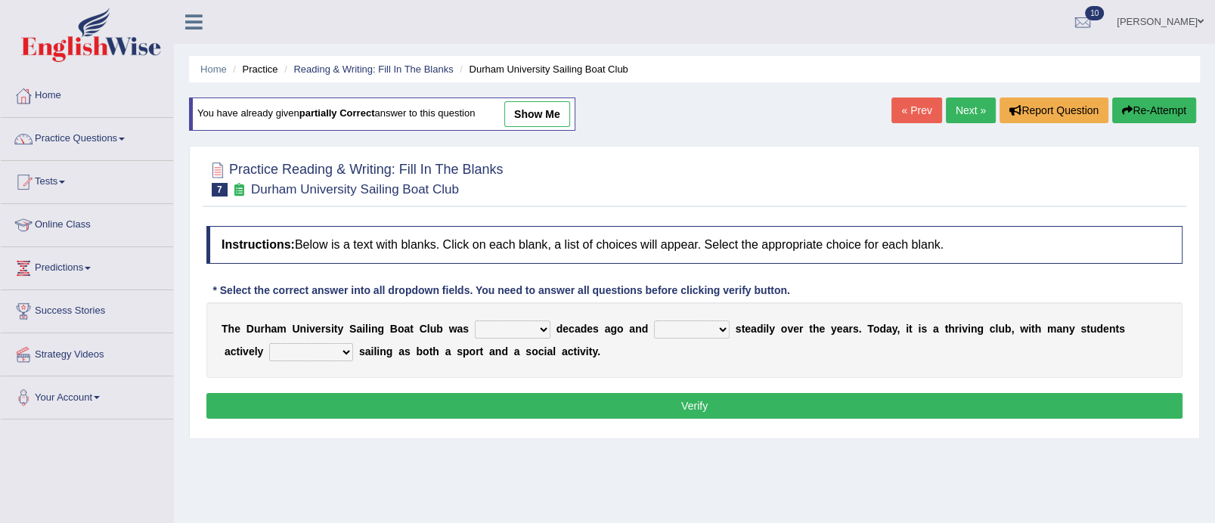
click at [538, 326] on select "found fund founded find" at bounding box center [513, 330] width 76 height 18
select select "founded"
click at [475, 321] on select "found fund founded find" at bounding box center [513, 330] width 76 height 18
click at [719, 331] on select "grow growing has grown grown" at bounding box center [692, 330] width 76 height 18
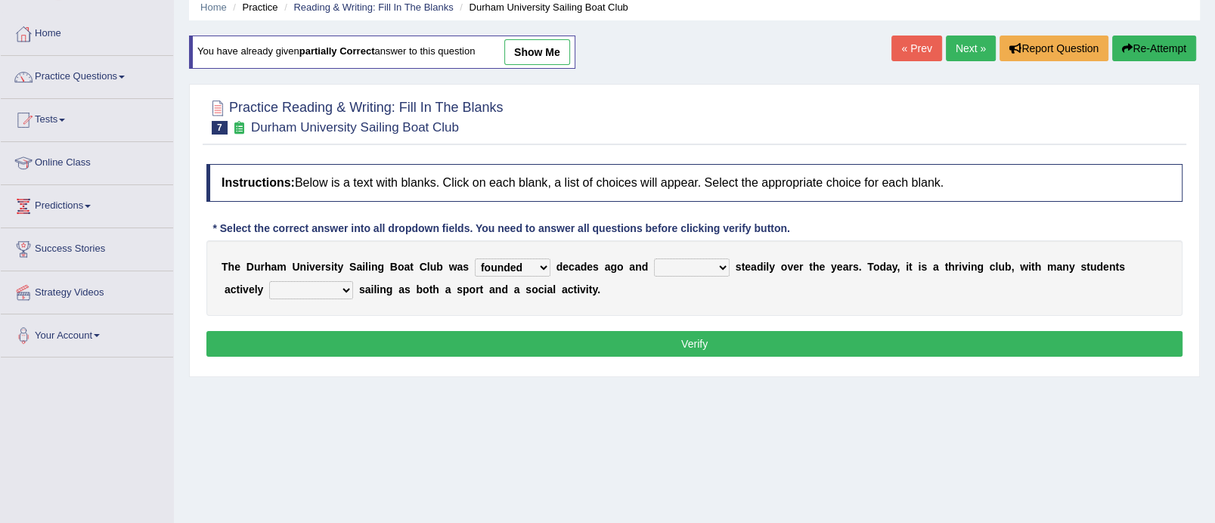
scroll to position [76, 0]
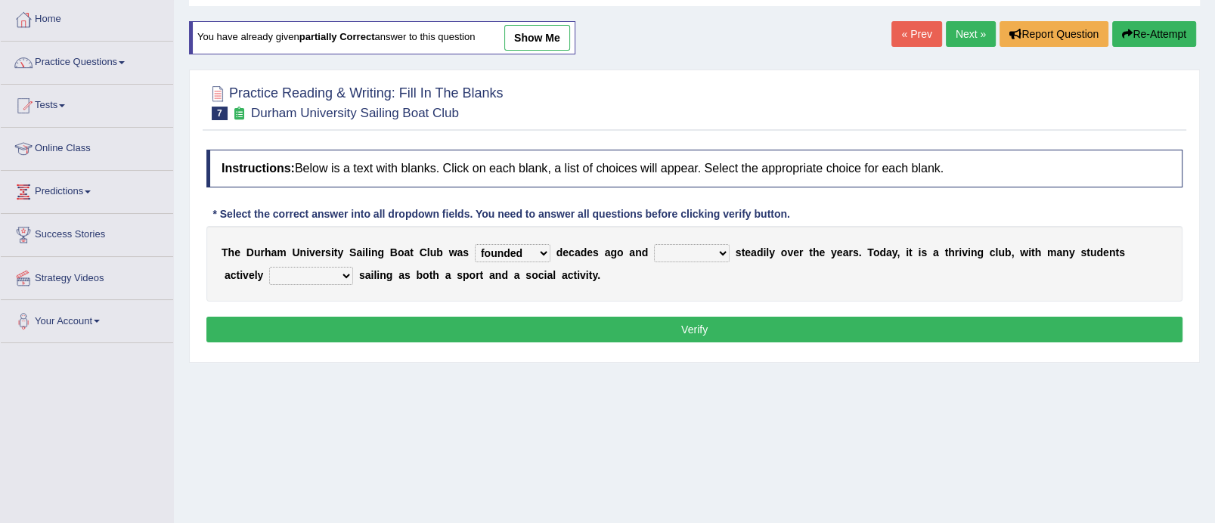
click at [719, 250] on select "grow growing has grown grown" at bounding box center [692, 253] width 76 height 18
select select "has grown"
click at [654, 244] on select "grow growing has grown grown" at bounding box center [692, 253] width 76 height 18
click at [347, 278] on select "enjoy enjoyed are enjoying enjoying" at bounding box center [311, 276] width 84 height 18
select select "are enjoying"
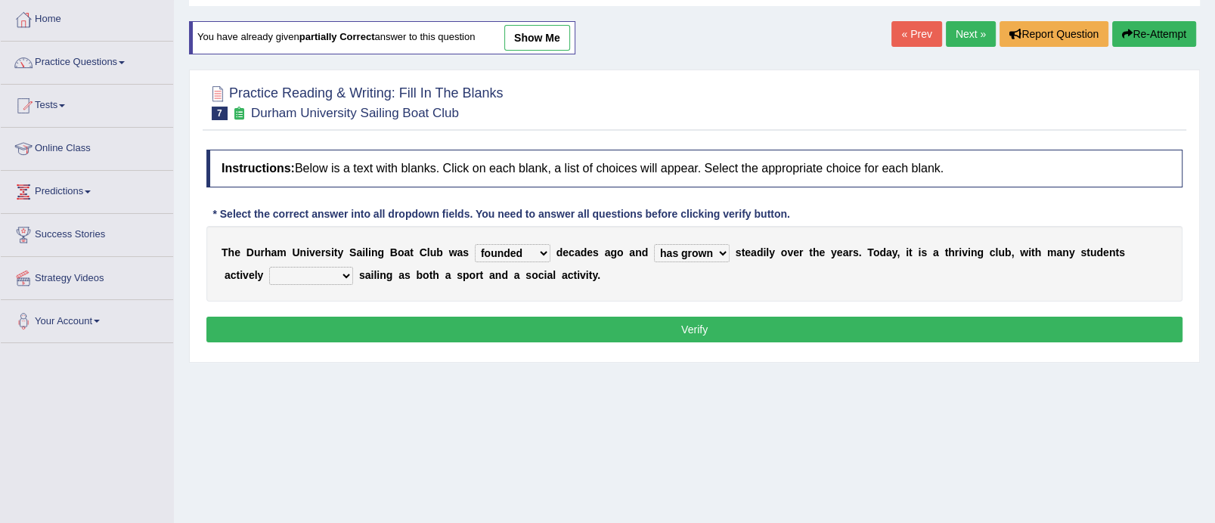
click at [269, 267] on select "enjoy enjoyed are enjoying enjoying" at bounding box center [311, 276] width 84 height 18
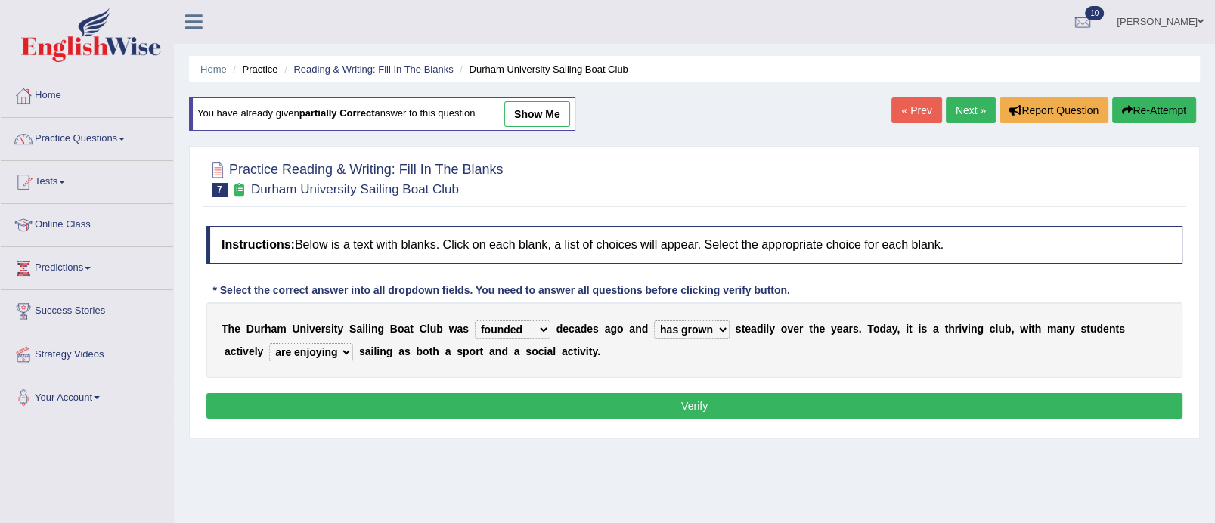
click at [707, 394] on button "Verify" at bounding box center [694, 406] width 976 height 26
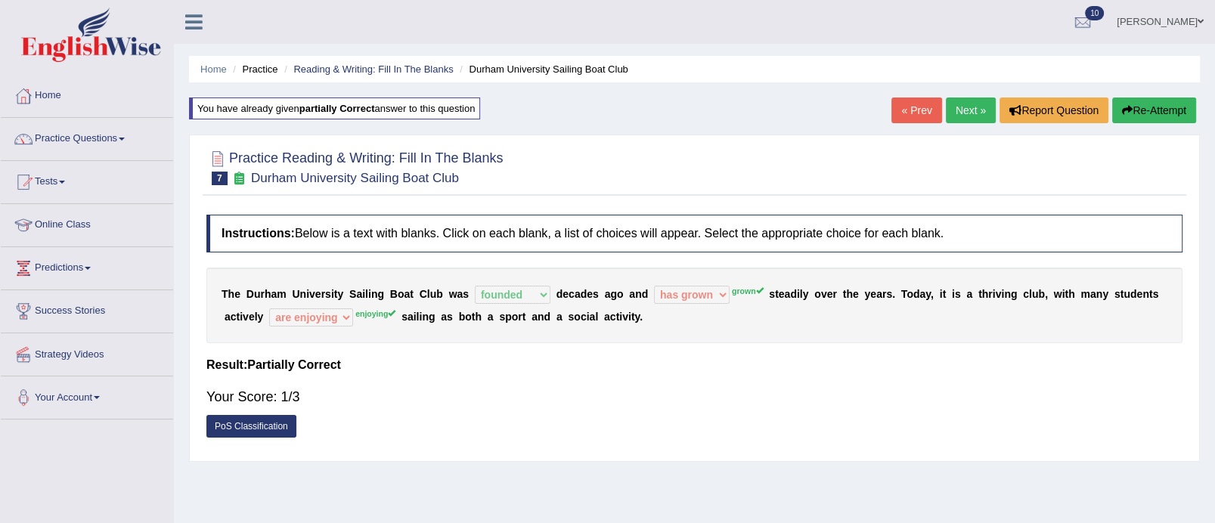
click at [961, 98] on link "Next »" at bounding box center [971, 111] width 50 height 26
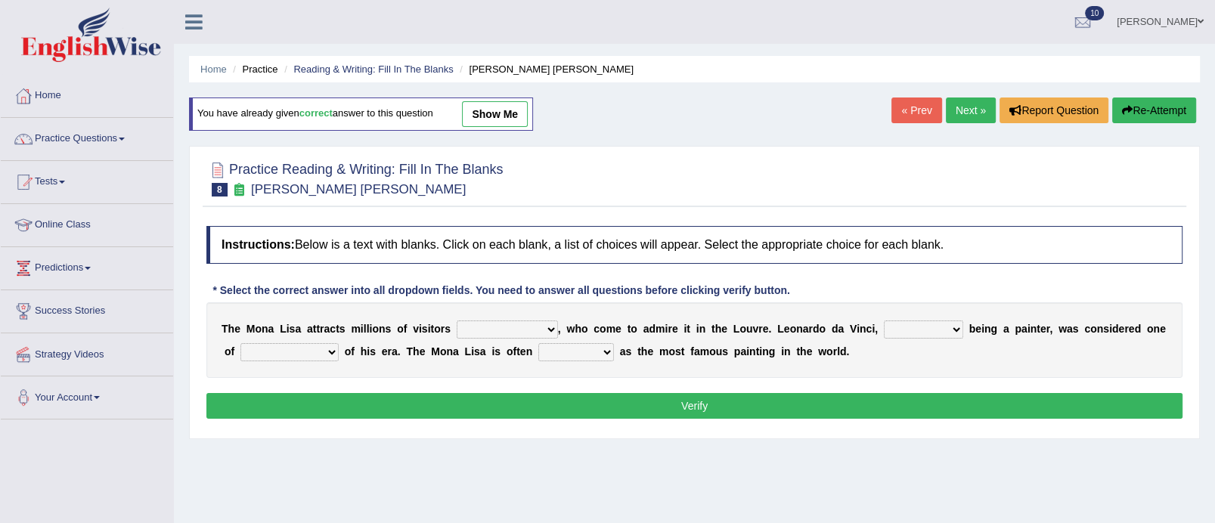
click at [549, 331] on select "around the year the all year all year round per year" at bounding box center [507, 330] width 101 height 18
select select "around the year"
click at [457, 321] on select "around the year the all year all year round per year" at bounding box center [507, 330] width 101 height 18
click at [957, 325] on select "rather than as much as as well as as long as" at bounding box center [923, 330] width 79 height 18
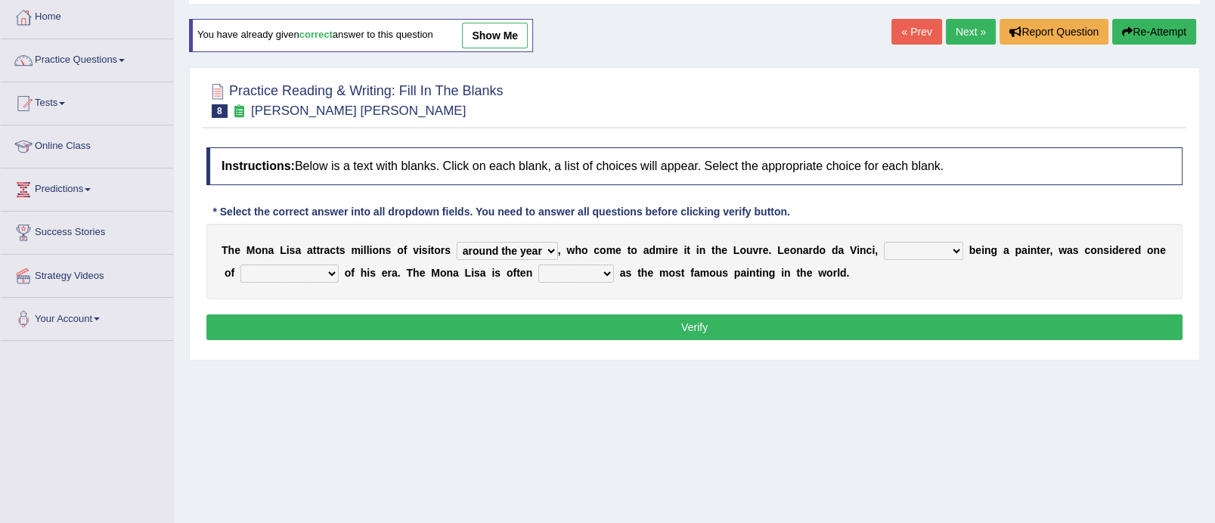
scroll to position [83, 0]
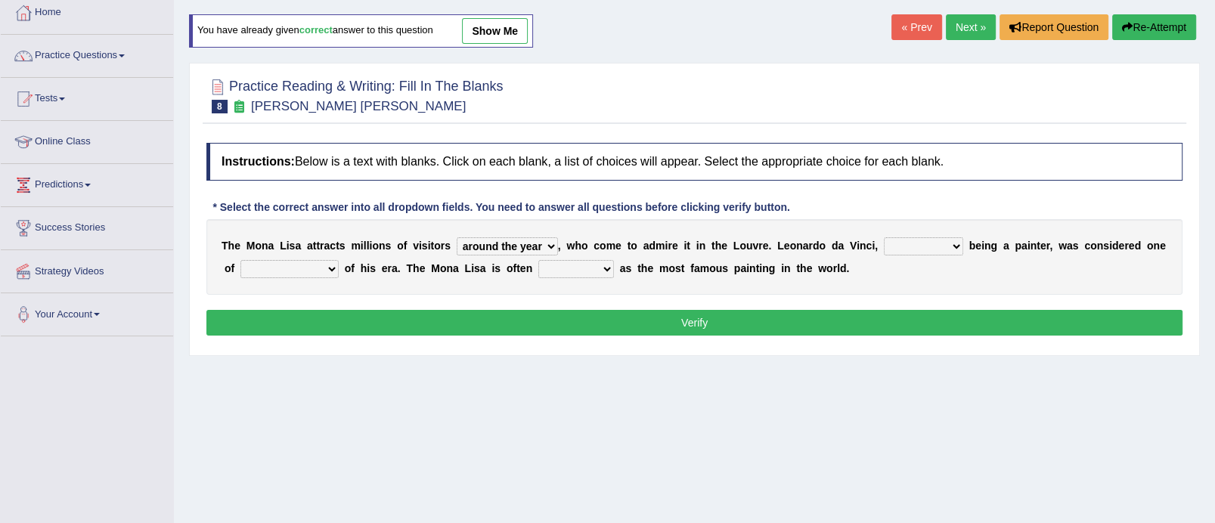
click at [959, 246] on select "rather than as much as as well as as long as" at bounding box center [923, 246] width 79 height 18
select select "rather than"
click at [886, 237] on select "rather than as much as as well as as long as" at bounding box center [923, 246] width 79 height 18
click at [339, 269] on select "better artists artist the better artist the best artists" at bounding box center [290, 269] width 98 height 18
select select "the best artists"
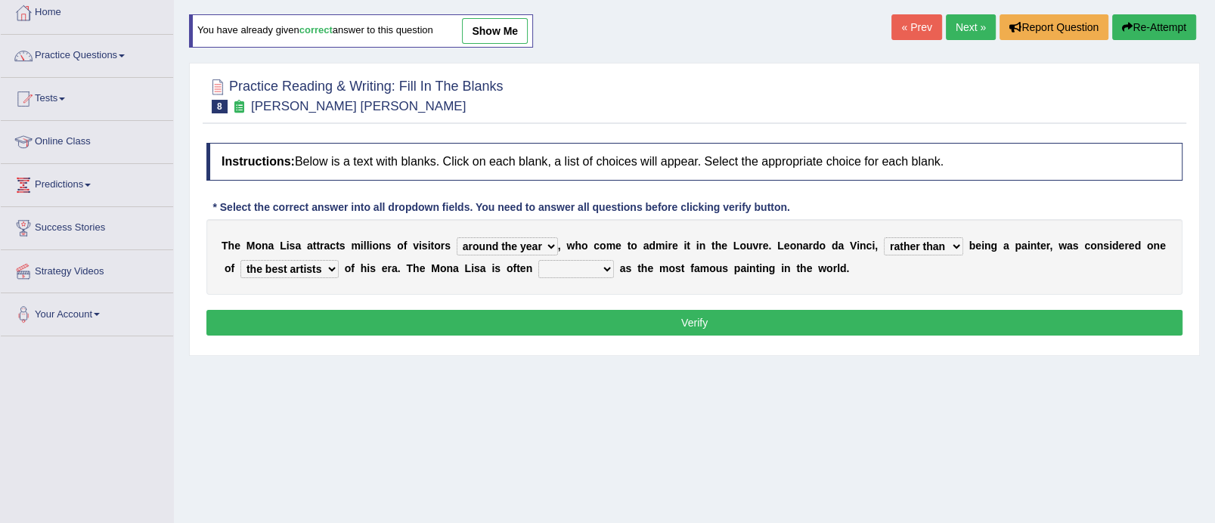
click at [265, 260] on select "better artists artist the better artist the best artists" at bounding box center [290, 269] width 98 height 18
click at [614, 265] on select "classified suggested predicted described" at bounding box center [577, 269] width 76 height 18
select select "classified"
click at [565, 260] on select "classified suggested predicted described" at bounding box center [577, 269] width 76 height 18
click at [638, 318] on button "Verify" at bounding box center [694, 323] width 976 height 26
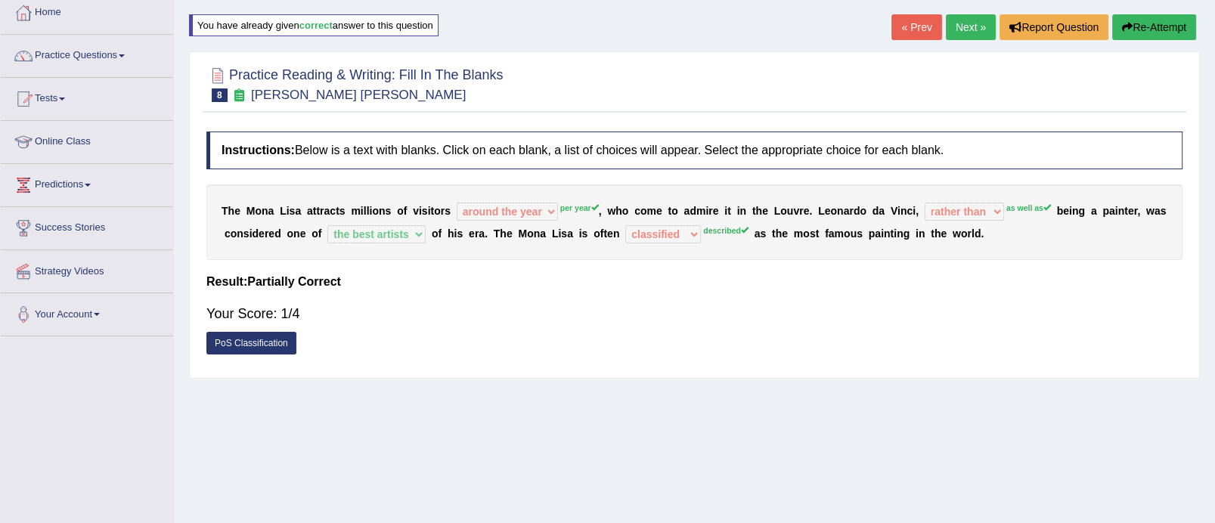
scroll to position [0, 0]
